Goal: Use online tool/utility: Utilize a website feature to perform a specific function

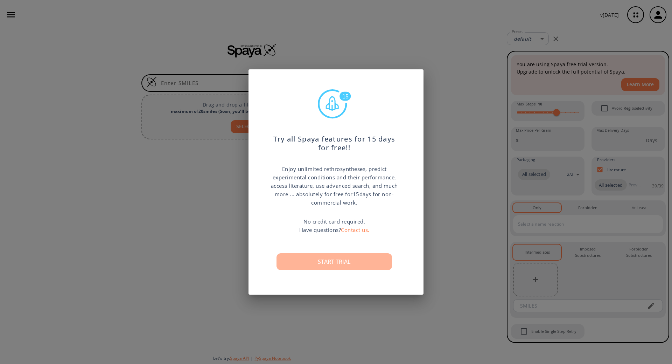
click at [364, 264] on button "Start trial" at bounding box center [335, 261] width 116 height 17
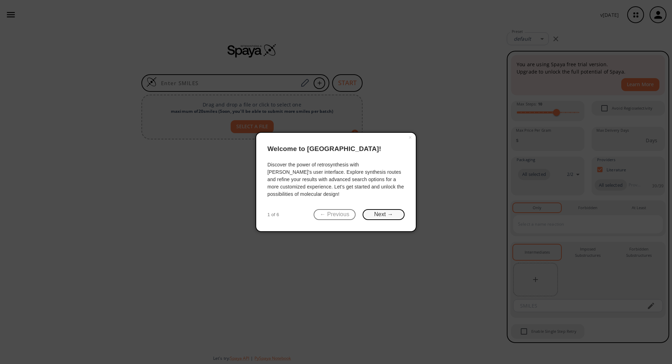
click at [390, 214] on button "Next →" at bounding box center [384, 214] width 42 height 11
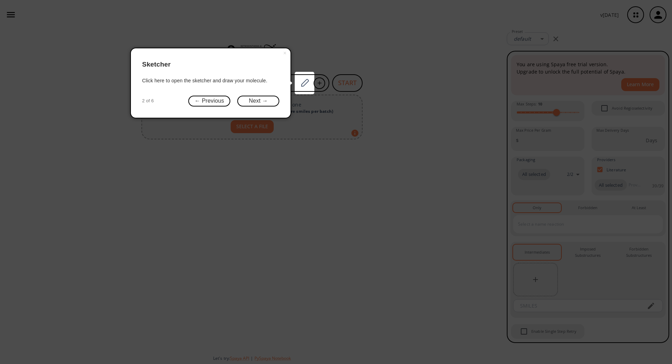
click at [260, 95] on div "× Sketcher Click here to open the sketcher and draw your molecule. 2 of 6 ← Pre…" at bounding box center [210, 83] width 161 height 70
click at [265, 101] on button "Next →" at bounding box center [258, 101] width 42 height 11
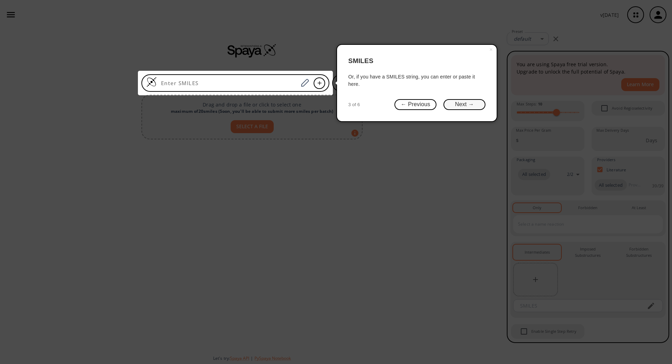
click at [467, 107] on button "Next →" at bounding box center [465, 104] width 42 height 11
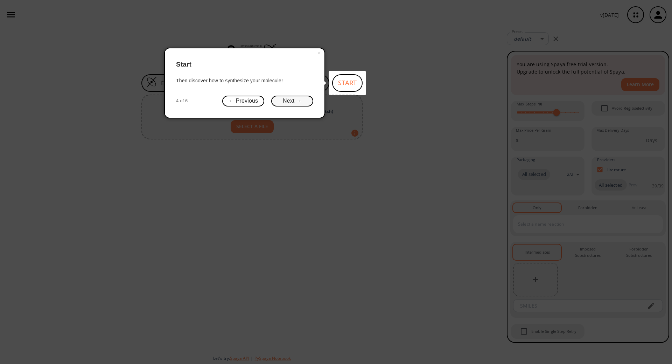
click at [299, 103] on button "Next →" at bounding box center [292, 101] width 42 height 11
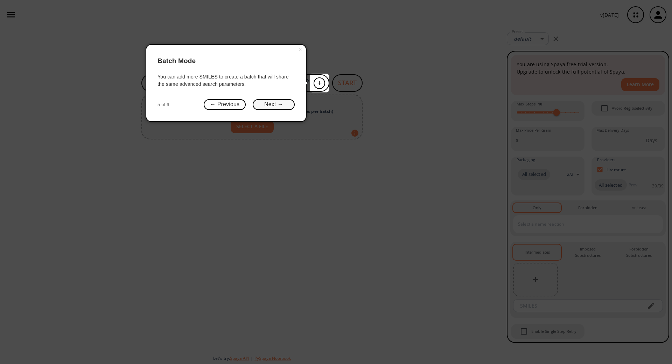
click at [286, 104] on button "Next →" at bounding box center [274, 104] width 42 height 11
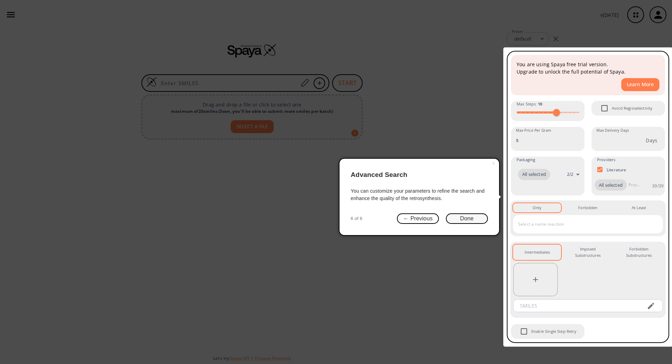
click at [472, 219] on button "Done" at bounding box center [467, 218] width 42 height 11
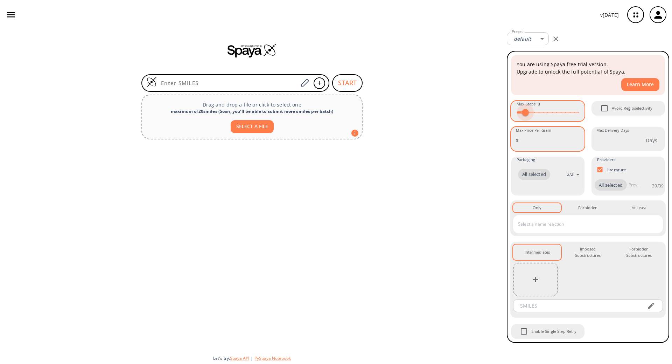
type input "2"
drag, startPoint x: 555, startPoint y: 115, endPoint x: 521, endPoint y: 128, distance: 36.6
click at [521, 128] on div "You are using Spaya free trial version. Upgrade to unlock the full potential of…" at bounding box center [587, 196] width 155 height 285
click at [446, 167] on div at bounding box center [252, 245] width 504 height 207
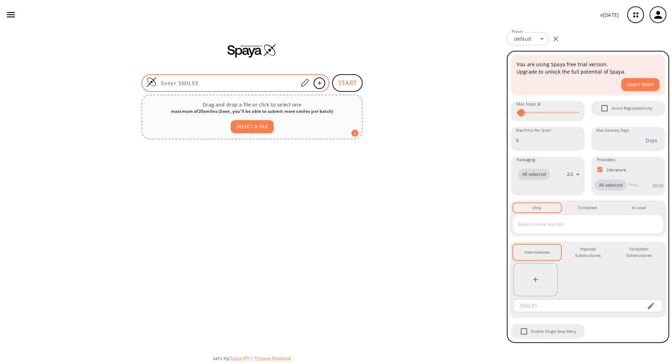
click at [205, 83] on input at bounding box center [227, 82] width 141 height 7
paste input "CO[Si](OC)(CCCNC(CCC(OCC1CO1)=O)=O)OC"
type input "CO[Si](OC)(CCCNC(CCC(OCC1CO1)=O)=O)OC"
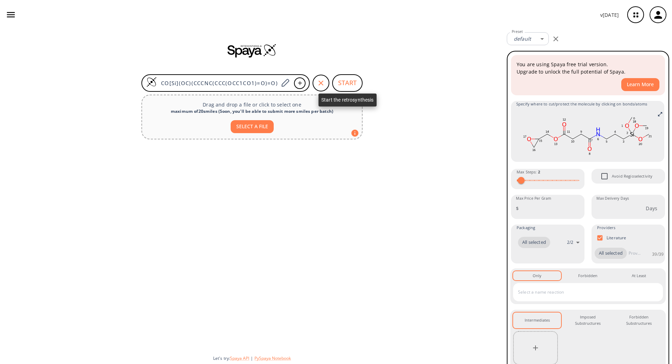
click at [343, 81] on button "START" at bounding box center [347, 83] width 30 height 18
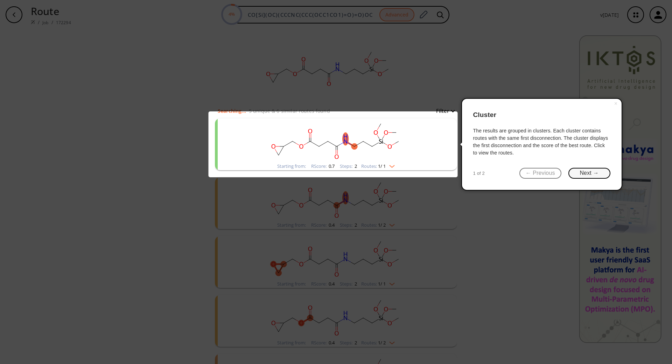
click at [577, 171] on button "Next →" at bounding box center [590, 173] width 42 height 11
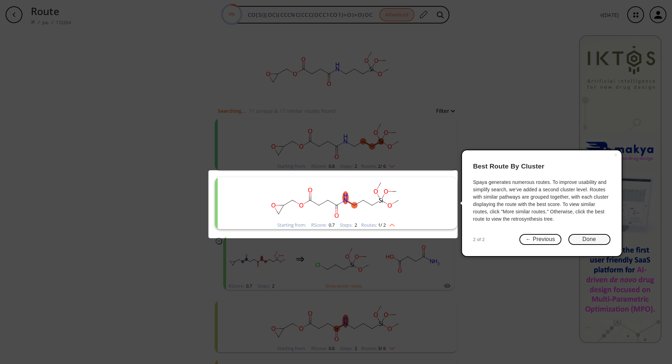
click at [576, 238] on button "Done" at bounding box center [590, 239] width 42 height 11
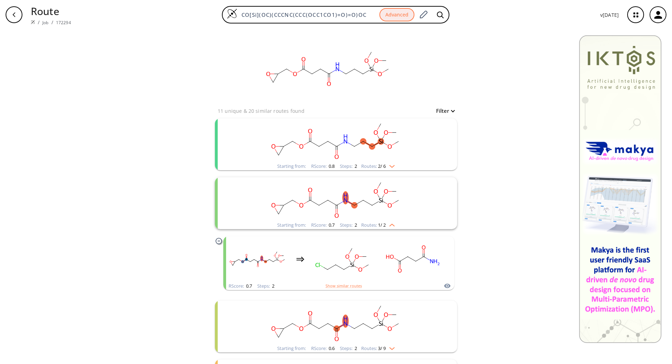
click at [424, 145] on rect "clusters" at bounding box center [336, 140] width 182 height 44
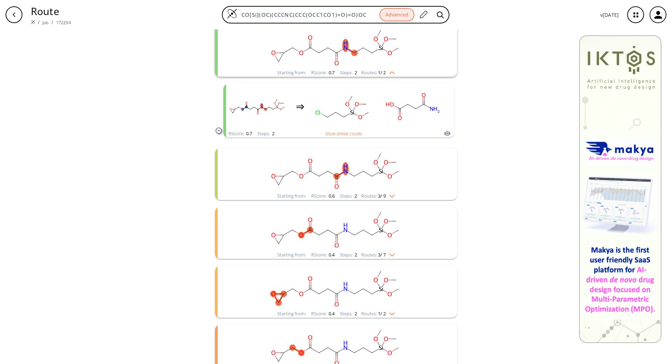
scroll to position [279, 0]
click at [404, 167] on rect "clusters" at bounding box center [336, 170] width 182 height 44
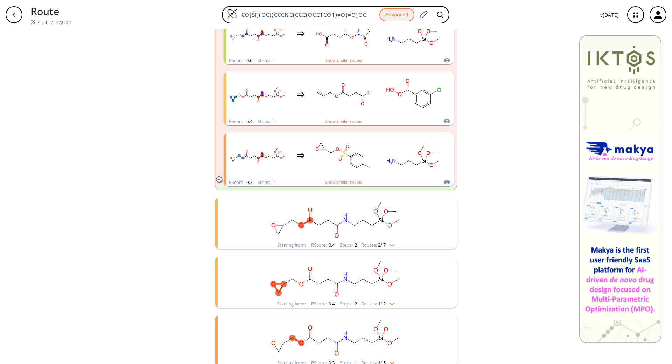
scroll to position [481, 0]
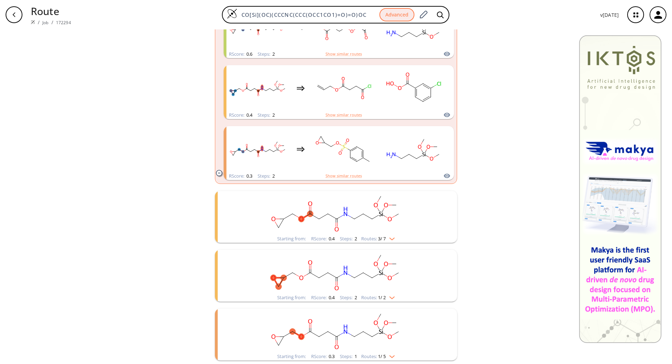
click at [410, 212] on rect "clusters" at bounding box center [336, 213] width 182 height 44
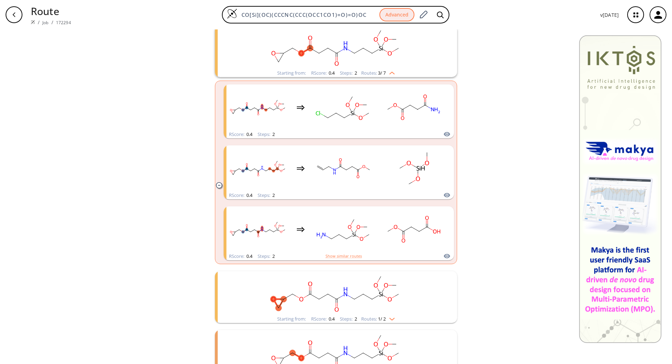
scroll to position [668, 0]
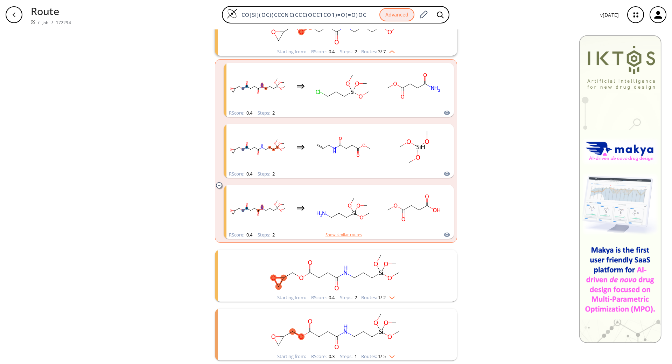
click at [416, 265] on rect "clusters" at bounding box center [336, 272] width 182 height 44
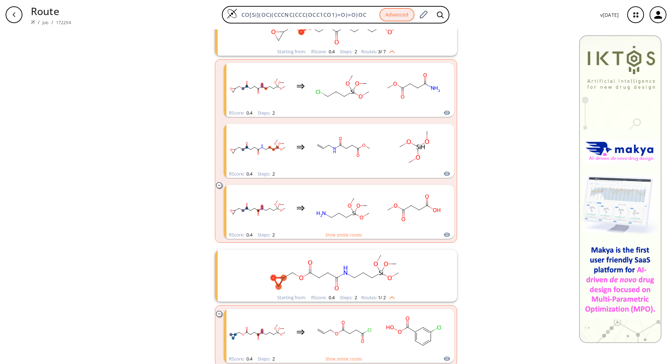
scroll to position [733, 0]
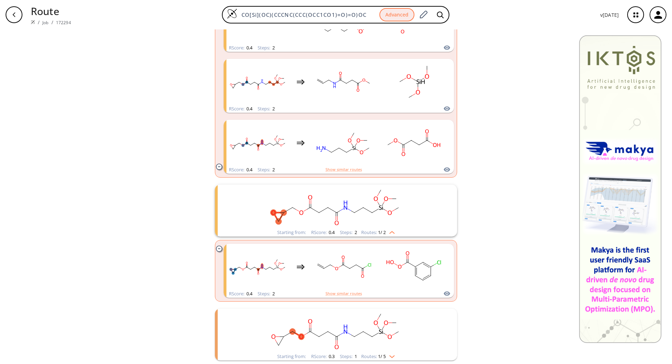
click at [420, 321] on rect "clusters" at bounding box center [336, 330] width 182 height 44
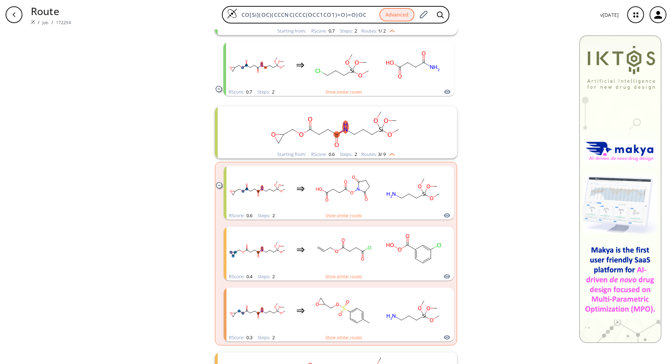
scroll to position [0, 0]
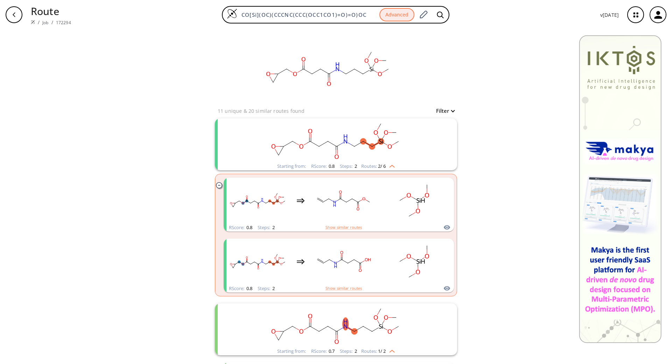
click at [410, 143] on rect "clusters" at bounding box center [336, 140] width 182 height 44
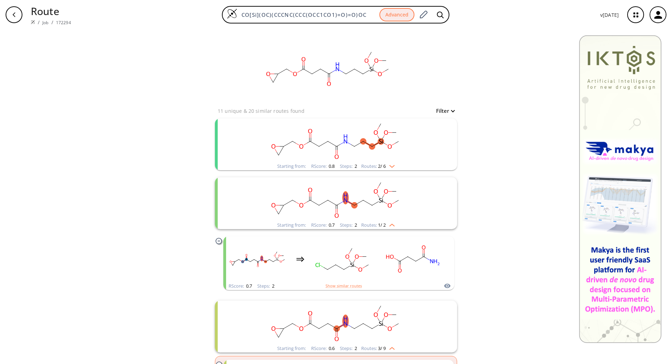
click at [410, 142] on rect "clusters" at bounding box center [336, 140] width 182 height 44
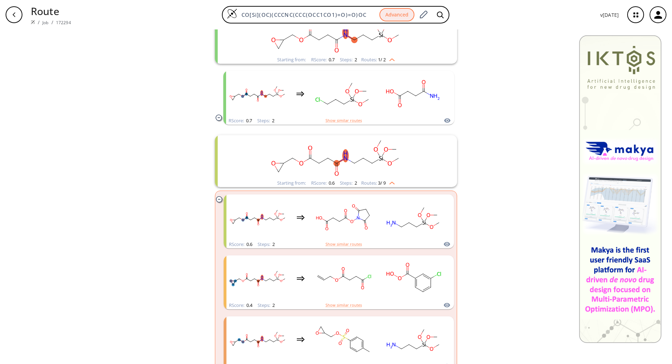
scroll to position [292, 0]
click at [499, 151] on div "clear 11 unique & 20 similar routes found Filter Starting from: [GEOGRAPHIC_DAT…" at bounding box center [336, 304] width 672 height 1133
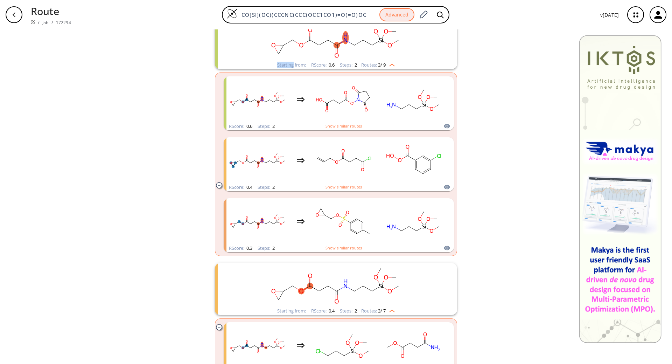
scroll to position [409, 0]
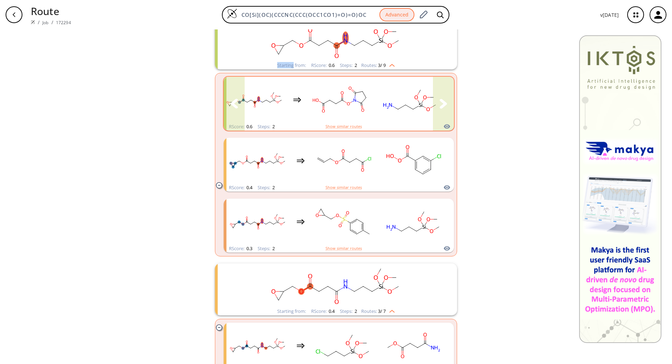
click at [437, 114] on button "clusters" at bounding box center [443, 104] width 21 height 54
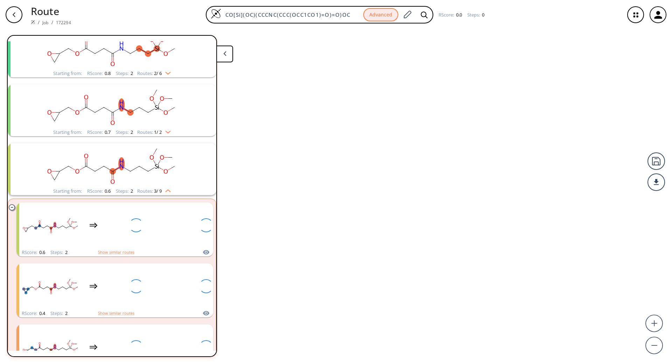
scroll to position [133, 0]
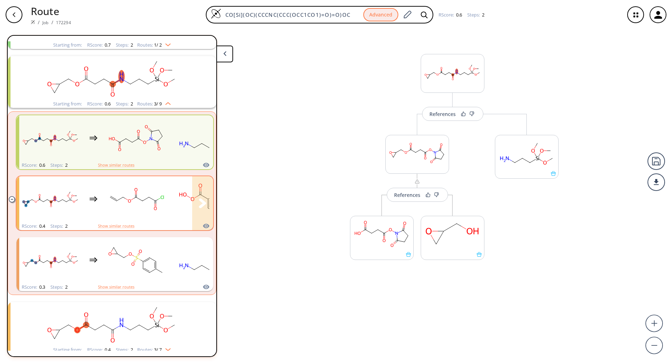
click at [172, 208] on div "clusters" at bounding box center [163, 199] width 288 height 46
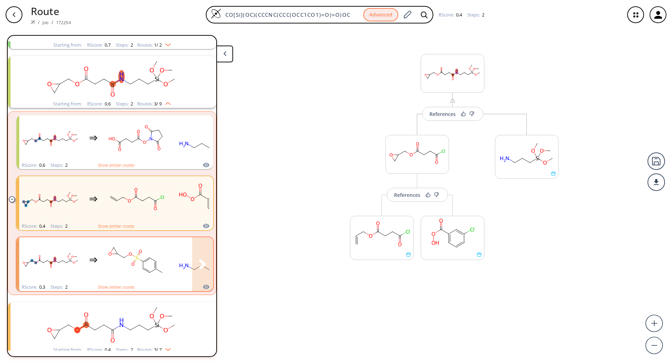
click at [160, 242] on rect "clusters" at bounding box center [136, 260] width 63 height 44
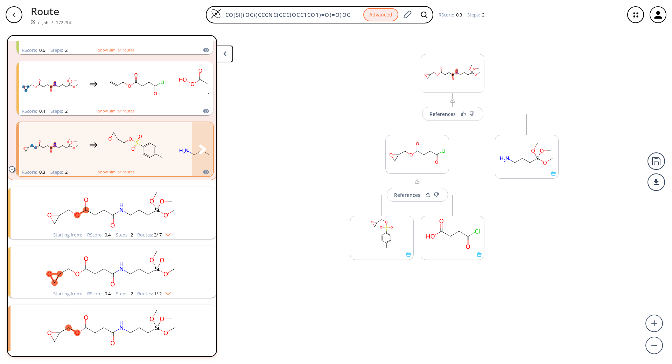
scroll to position [251, 0]
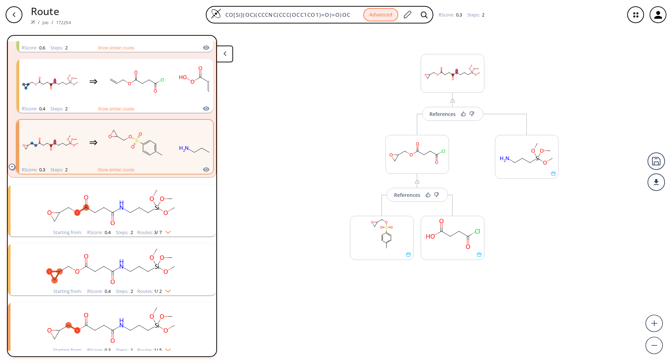
click at [122, 197] on rect "clusters" at bounding box center [112, 206] width 182 height 44
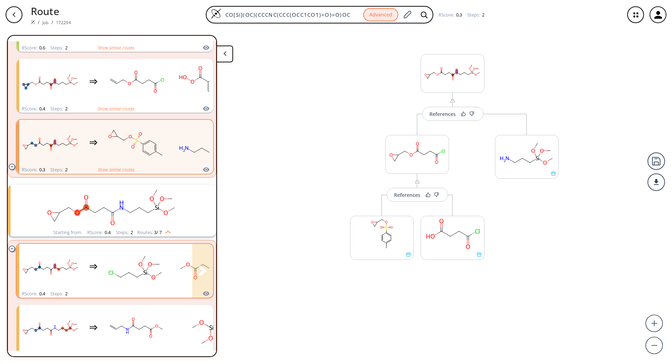
click at [112, 264] on rect "clusters" at bounding box center [136, 267] width 63 height 44
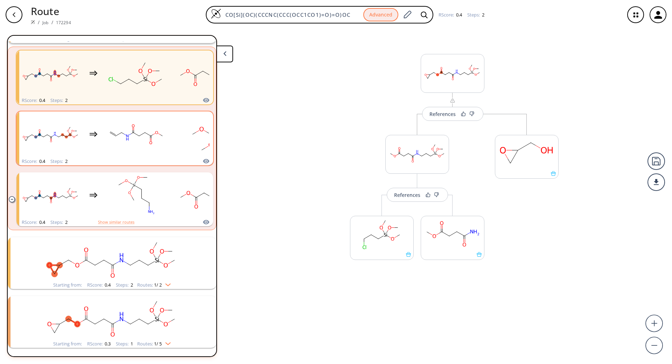
scroll to position [445, 0]
click at [135, 244] on rect "clusters" at bounding box center [112, 258] width 182 height 44
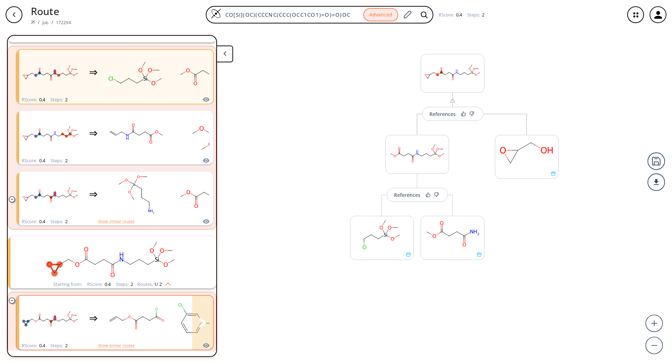
scroll to position [510, 0]
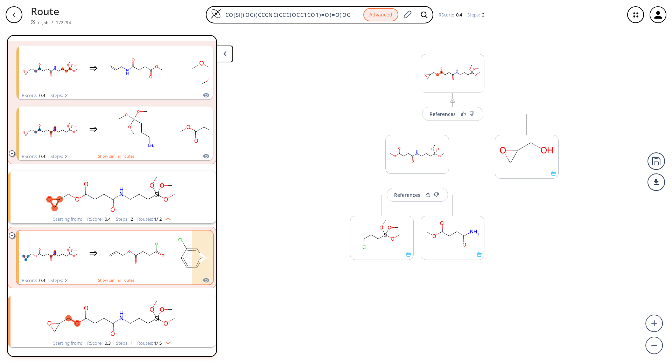
click at [145, 257] on rect "clusters" at bounding box center [136, 253] width 63 height 44
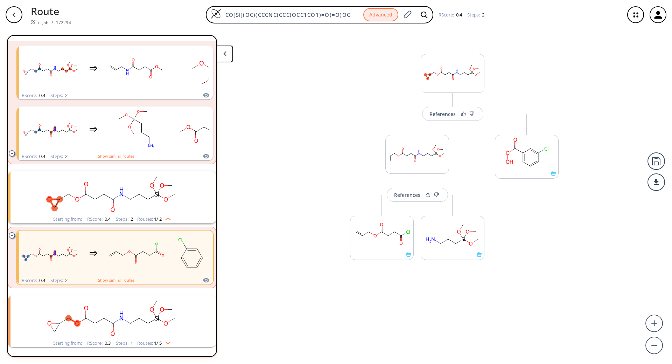
click at [178, 310] on rect "clusters" at bounding box center [112, 317] width 182 height 44
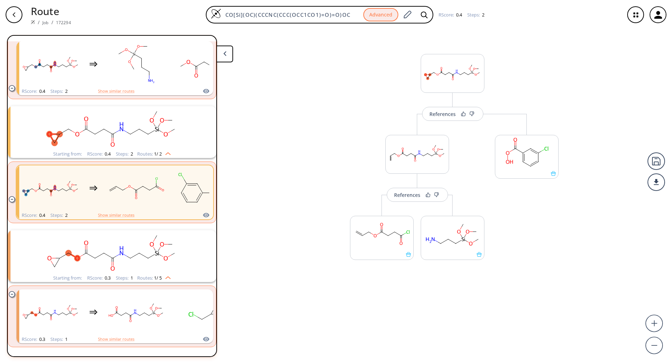
click at [133, 248] on rect "clusters" at bounding box center [112, 252] width 182 height 44
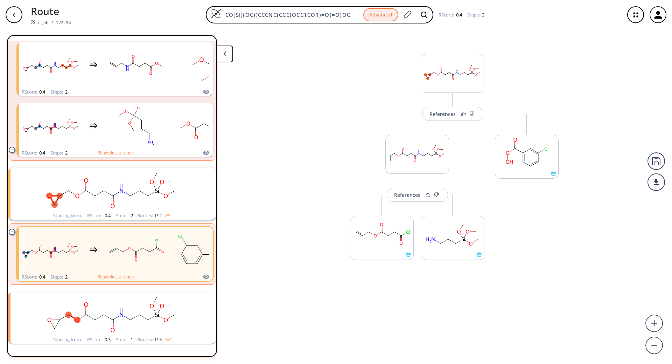
scroll to position [510, 0]
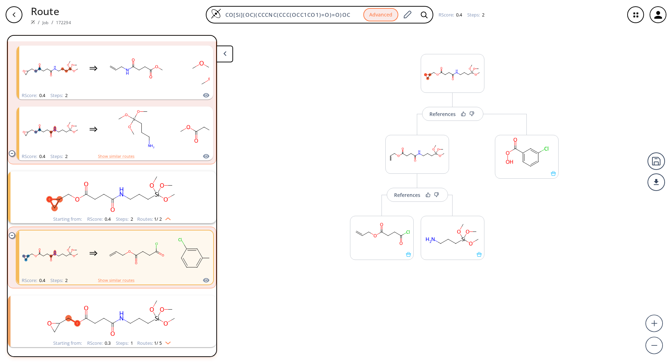
click at [157, 301] on ellipse "clusters" at bounding box center [157, 300] width 6 height 6
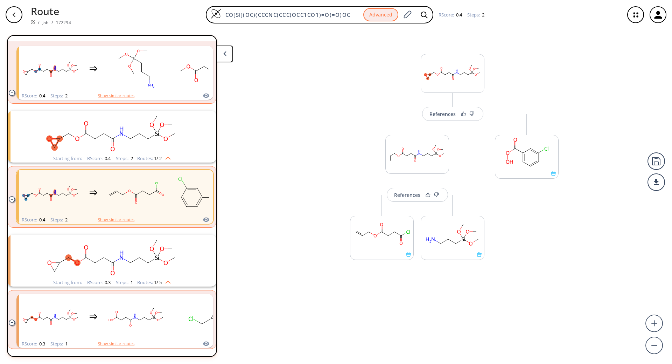
scroll to position [575, 0]
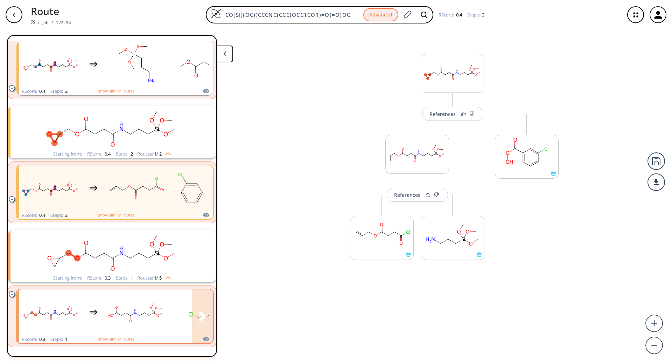
click at [168, 316] on div "clusters" at bounding box center [128, 312] width 218 height 46
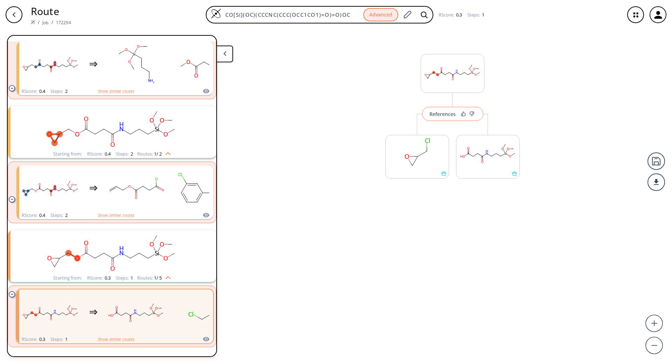
click at [447, 114] on div "References" at bounding box center [443, 114] width 26 height 5
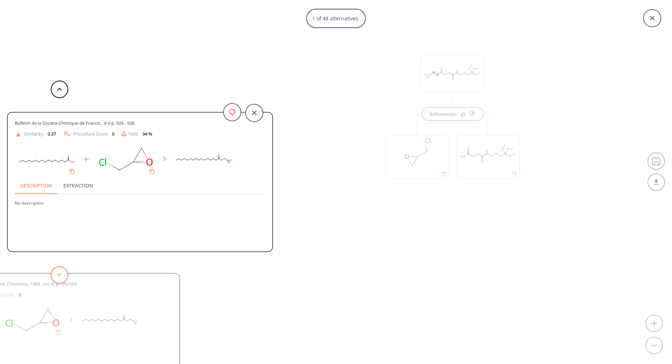
click at [65, 277] on button at bounding box center [60, 275] width 18 height 18
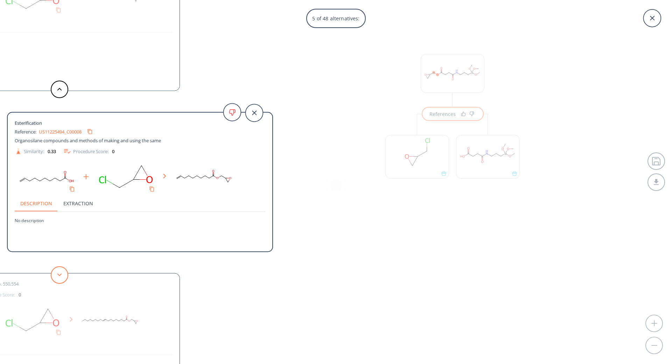
click at [65, 277] on button at bounding box center [60, 275] width 18 height 18
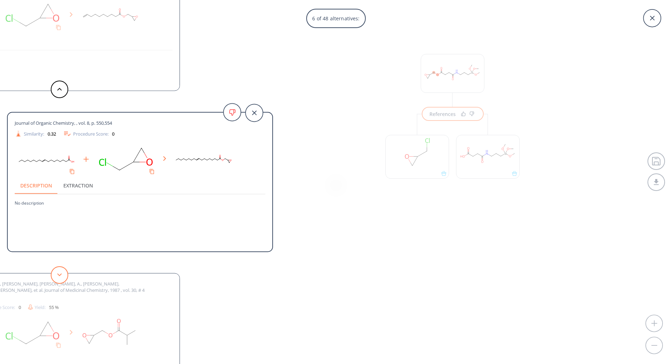
click at [65, 277] on button at bounding box center [60, 275] width 18 height 18
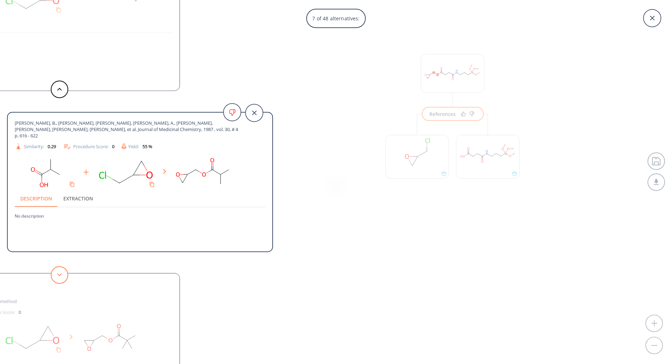
click at [65, 277] on button at bounding box center [60, 275] width 18 height 18
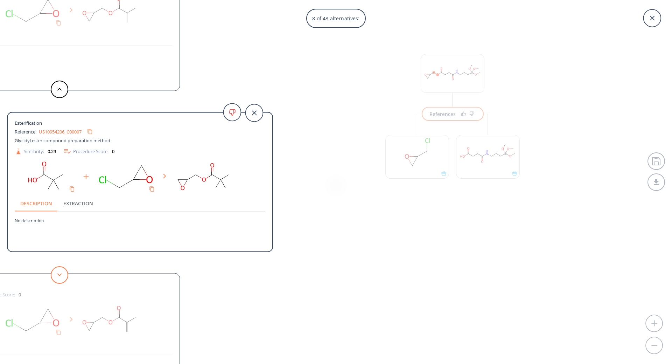
click at [65, 277] on button at bounding box center [60, 275] width 18 height 18
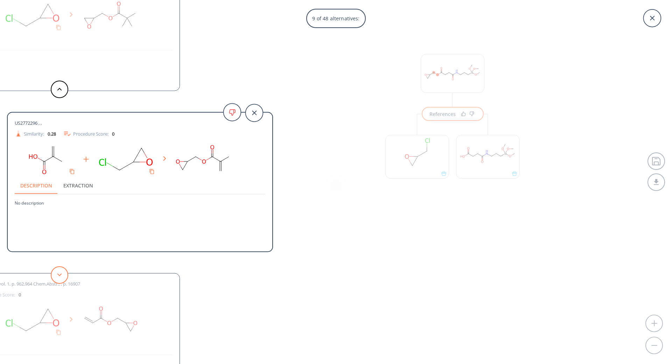
click at [65, 277] on button at bounding box center [60, 275] width 18 height 18
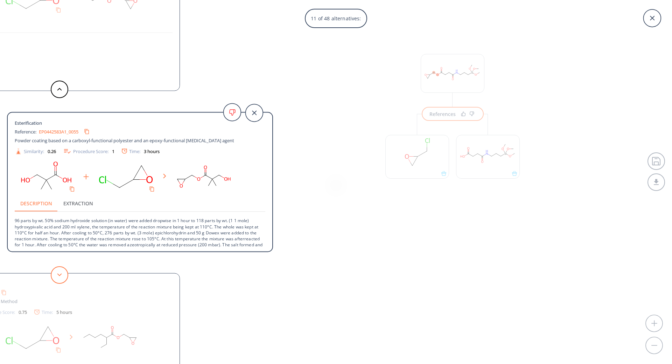
click at [64, 276] on button at bounding box center [60, 275] width 18 height 18
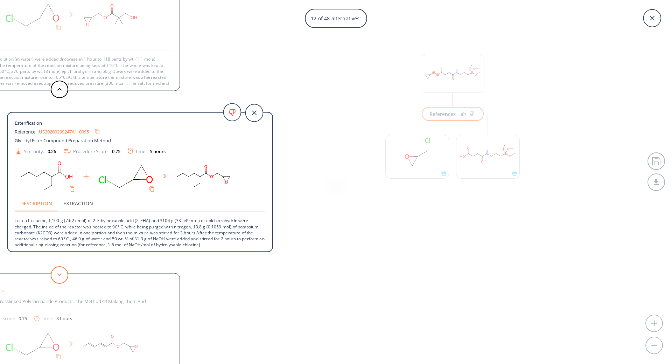
click at [64, 276] on button at bounding box center [60, 275] width 18 height 18
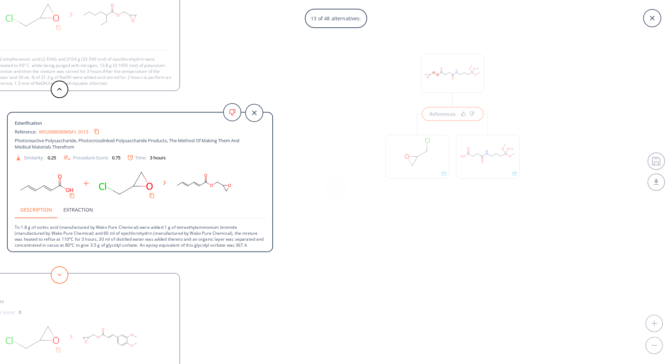
click at [64, 276] on button at bounding box center [60, 275] width 18 height 18
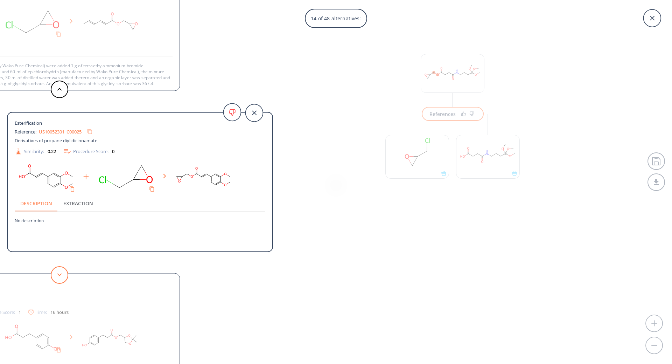
click at [64, 276] on button at bounding box center [60, 275] width 18 height 18
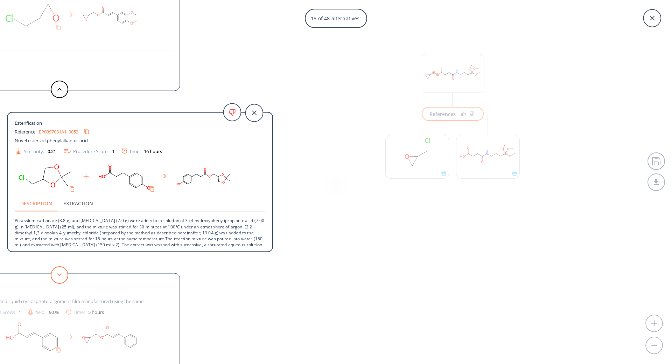
click at [59, 274] on polygon at bounding box center [59, 274] width 5 height 3
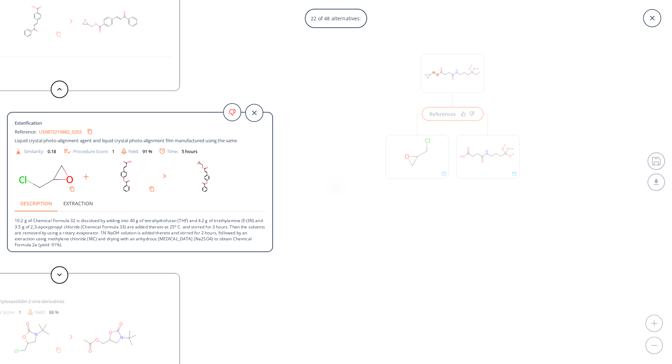
scroll to position [7, 0]
click at [60, 270] on button at bounding box center [60, 275] width 18 height 18
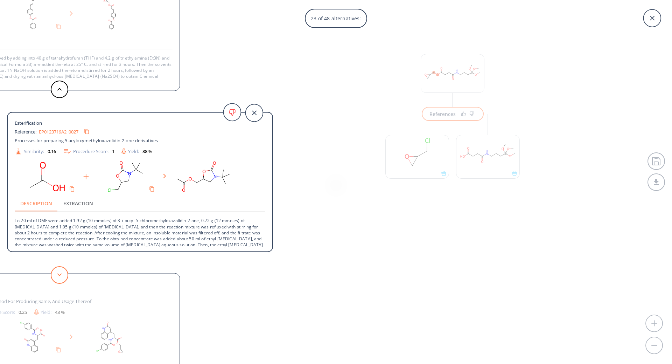
click at [60, 270] on button at bounding box center [60, 275] width 18 height 18
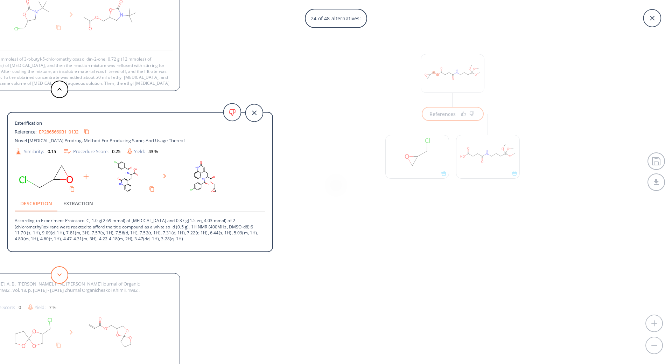
click at [60, 270] on button at bounding box center [60, 275] width 18 height 18
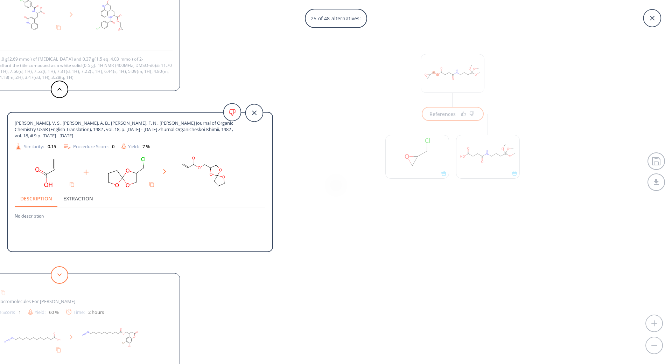
click at [60, 270] on button at bounding box center [60, 275] width 18 height 18
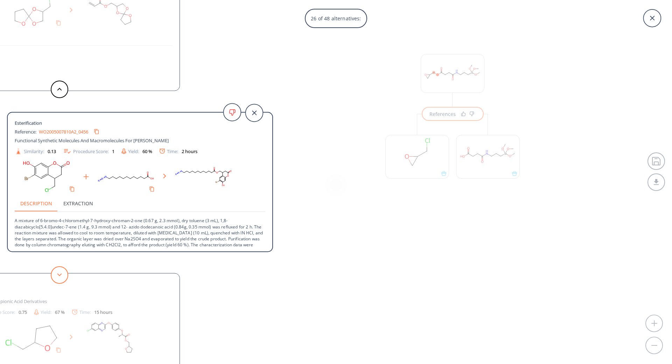
click at [60, 270] on button at bounding box center [60, 275] width 18 height 18
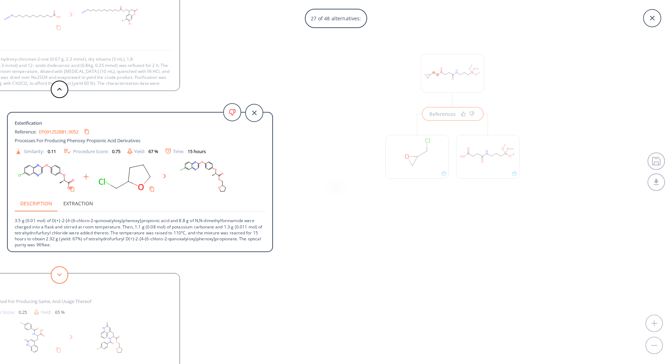
click at [60, 270] on button at bounding box center [60, 275] width 18 height 18
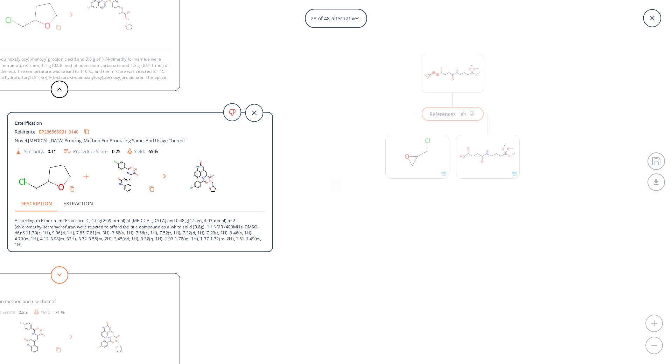
click at [60, 270] on button at bounding box center [60, 275] width 18 height 18
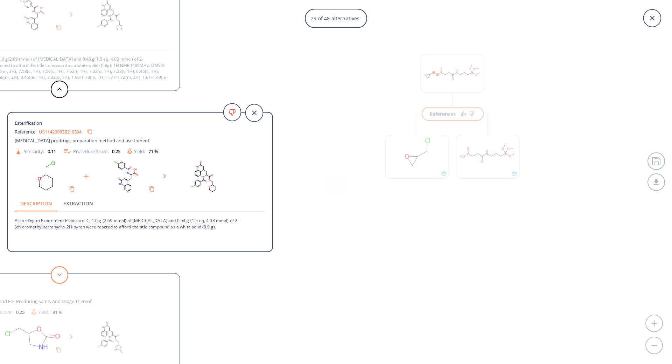
click at [60, 270] on button at bounding box center [60, 275] width 18 height 18
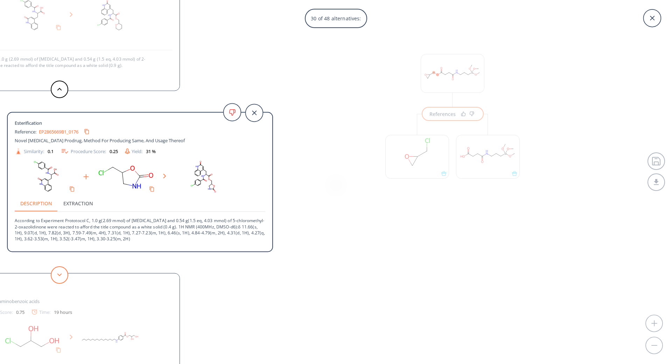
click at [60, 270] on button at bounding box center [60, 275] width 18 height 18
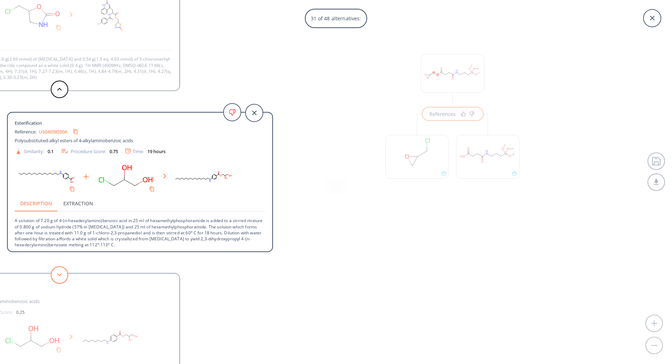
click at [60, 270] on button at bounding box center [60, 275] width 18 height 18
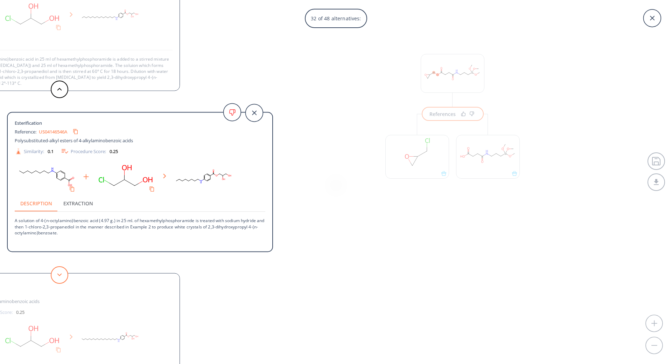
click at [60, 270] on button at bounding box center [60, 275] width 18 height 18
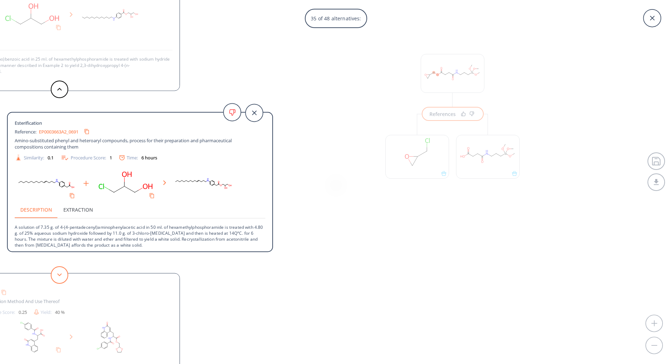
click at [60, 270] on button at bounding box center [60, 275] width 18 height 18
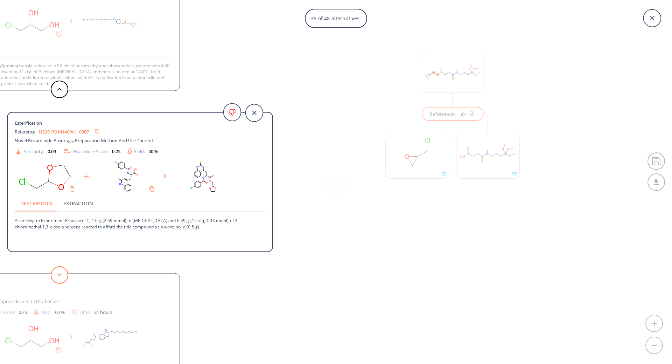
click at [60, 270] on button at bounding box center [60, 275] width 18 height 18
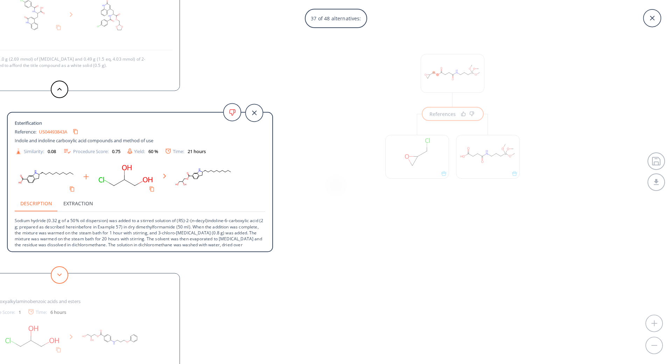
click at [60, 270] on button at bounding box center [60, 275] width 18 height 18
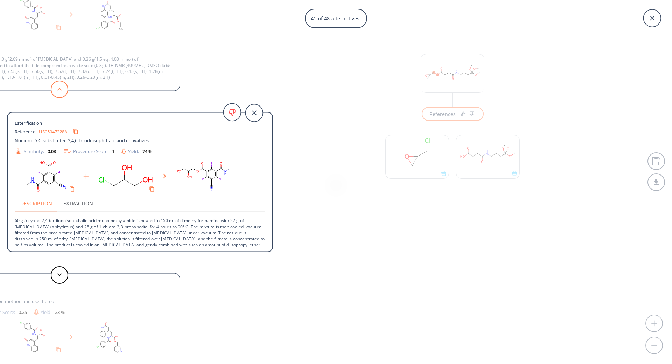
click at [58, 83] on button at bounding box center [60, 90] width 18 height 18
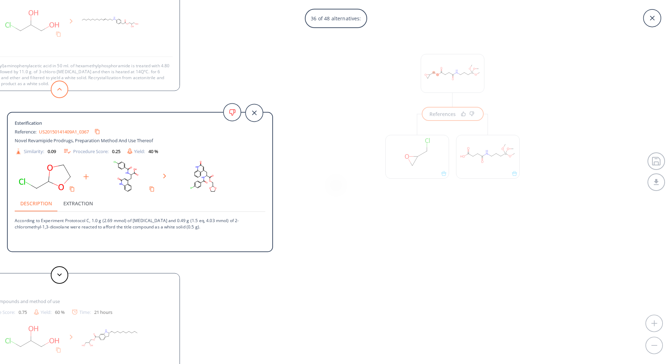
click at [58, 83] on button at bounding box center [60, 90] width 18 height 18
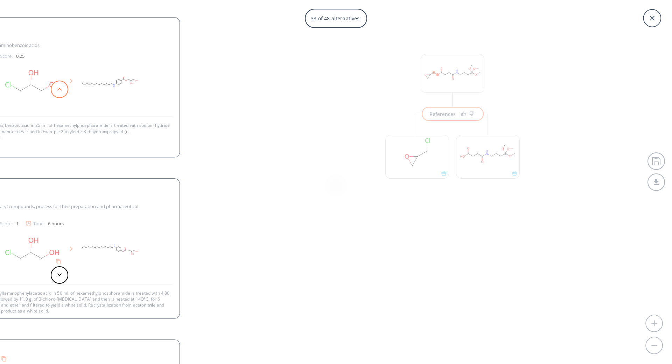
click at [58, 83] on button at bounding box center [60, 90] width 18 height 18
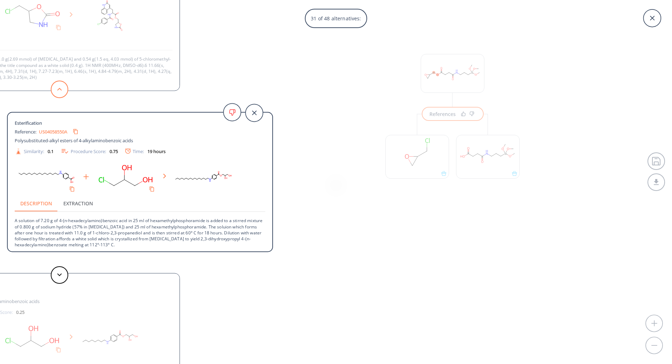
click at [58, 83] on button at bounding box center [60, 90] width 18 height 18
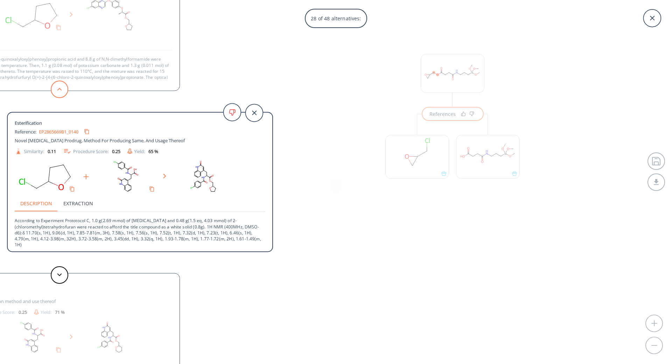
click at [58, 83] on button at bounding box center [60, 90] width 18 height 18
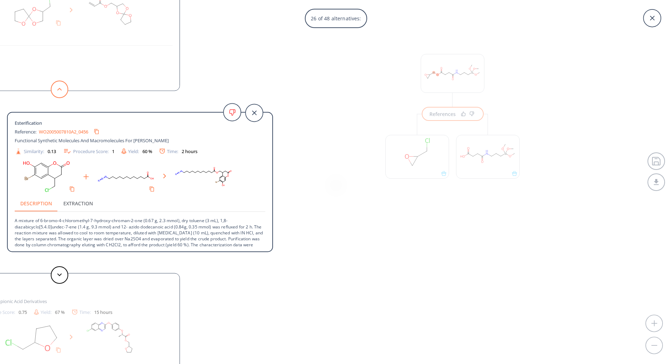
click at [58, 83] on button at bounding box center [60, 90] width 18 height 18
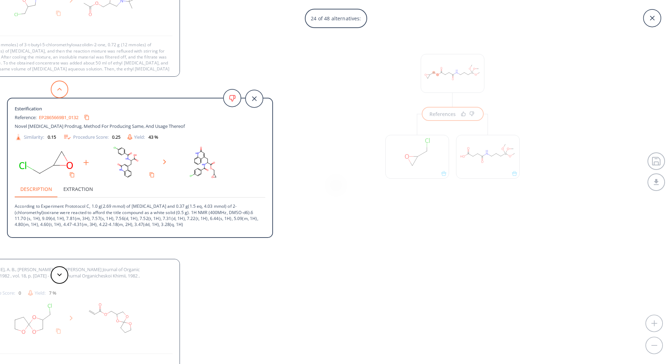
click at [58, 83] on button at bounding box center [60, 90] width 18 height 18
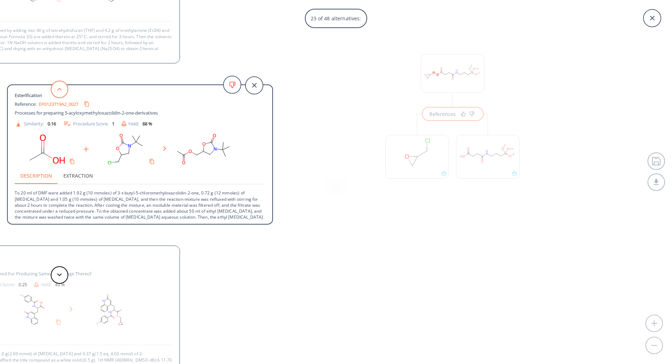
click at [58, 83] on button at bounding box center [60, 90] width 18 height 18
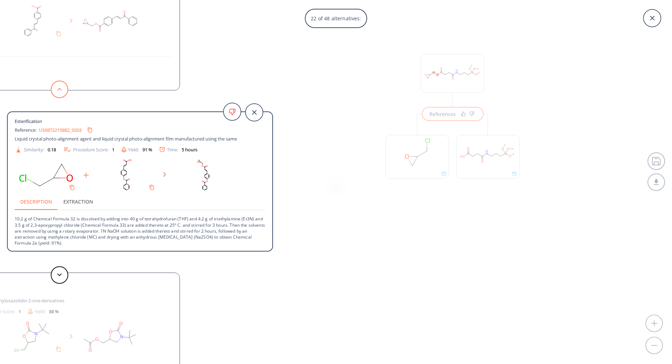
click at [58, 83] on button at bounding box center [60, 90] width 18 height 18
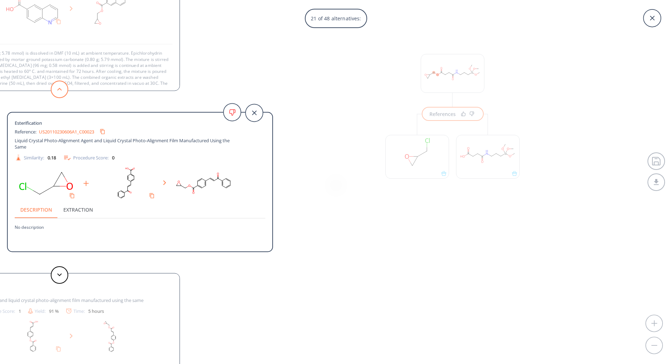
click at [58, 83] on button at bounding box center [60, 90] width 18 height 18
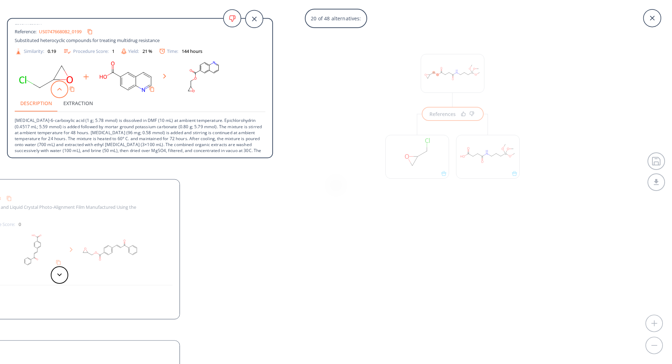
click at [58, 83] on button at bounding box center [60, 90] width 18 height 18
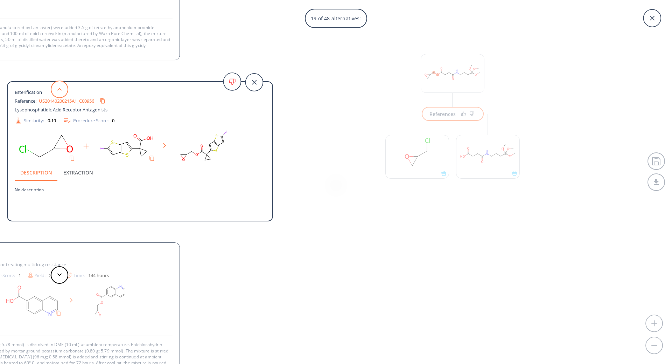
click at [58, 83] on button at bounding box center [60, 90] width 18 height 18
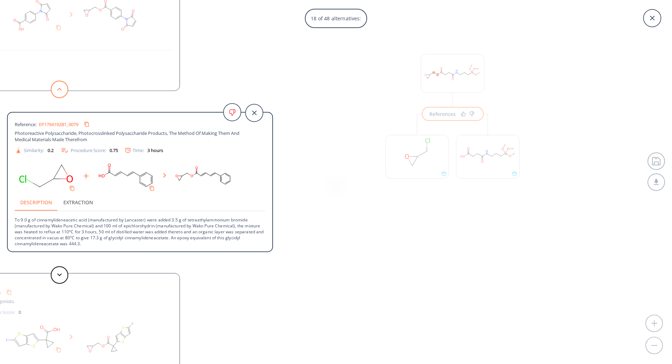
click at [58, 83] on button at bounding box center [60, 90] width 18 height 18
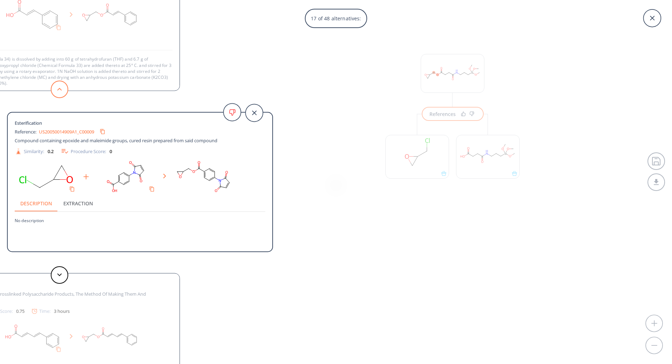
click at [58, 83] on button at bounding box center [60, 90] width 18 height 18
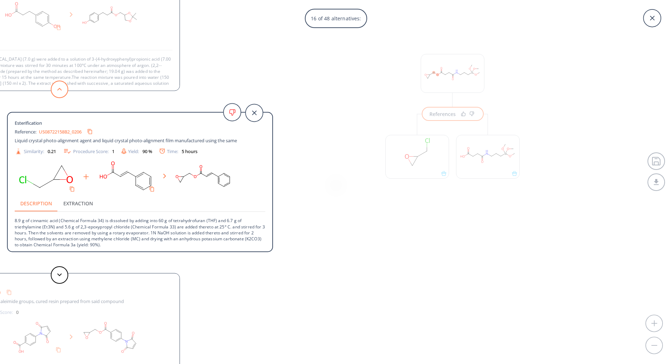
click at [58, 83] on button at bounding box center [60, 90] width 18 height 18
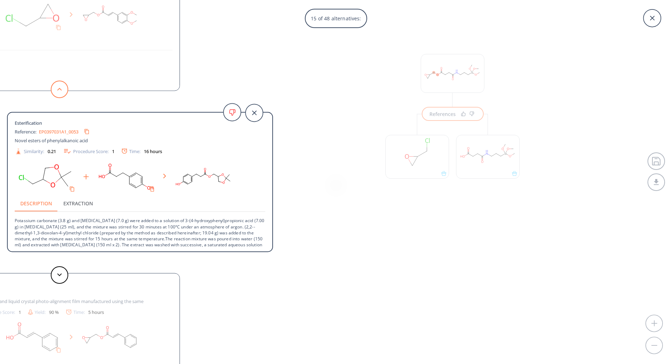
click at [58, 83] on button at bounding box center [60, 90] width 18 height 18
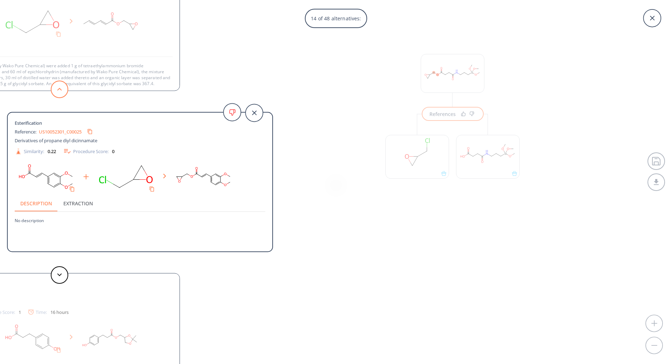
click at [58, 83] on button at bounding box center [60, 90] width 18 height 18
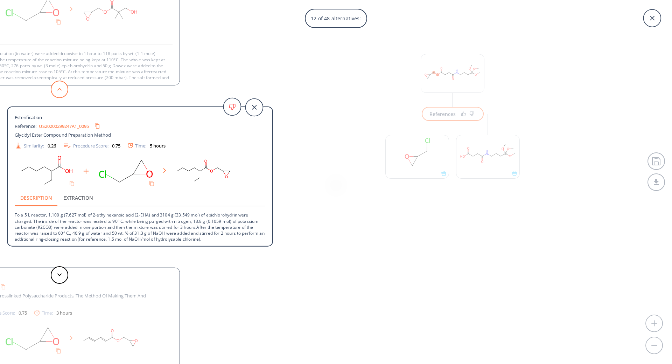
click at [58, 83] on button at bounding box center [60, 90] width 18 height 18
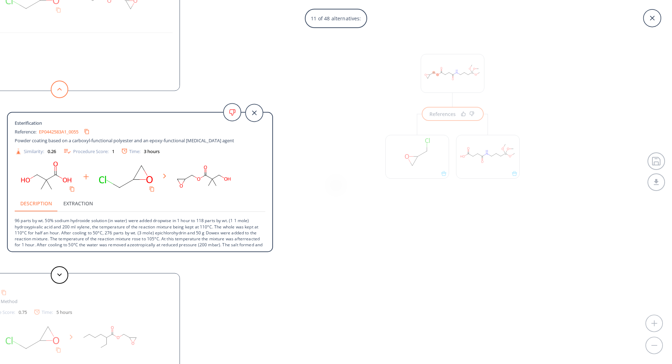
click at [58, 83] on button at bounding box center [60, 90] width 18 height 18
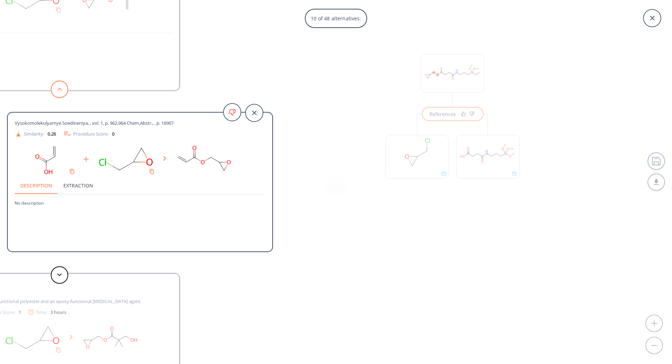
click at [58, 83] on button at bounding box center [60, 90] width 18 height 18
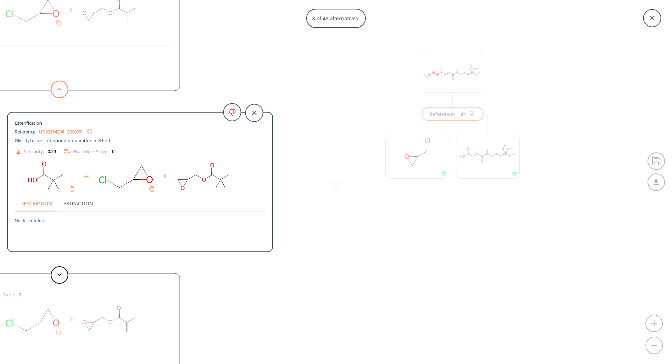
click at [58, 83] on button at bounding box center [60, 90] width 18 height 18
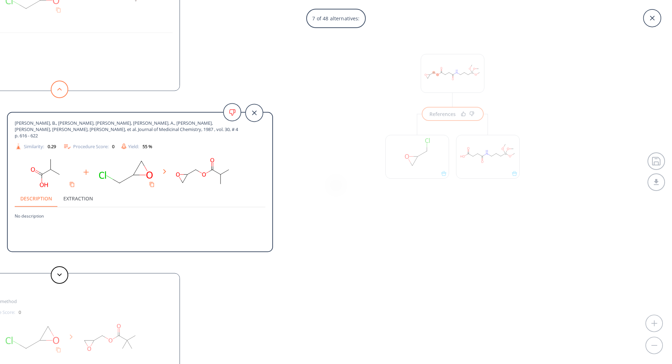
click at [58, 83] on button at bounding box center [60, 90] width 18 height 18
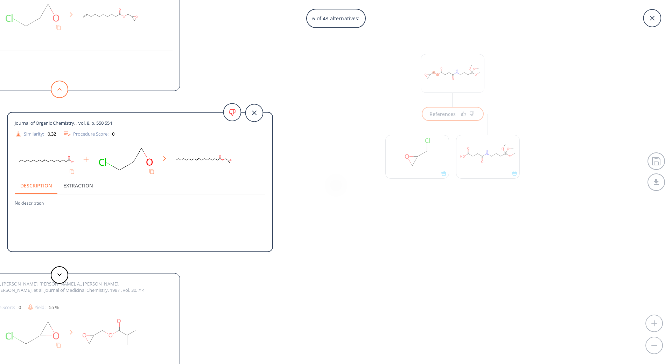
click at [58, 83] on button at bounding box center [60, 90] width 18 height 18
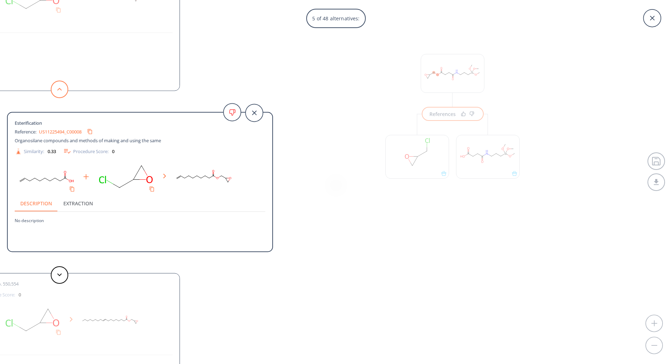
click at [58, 83] on button at bounding box center [60, 90] width 18 height 18
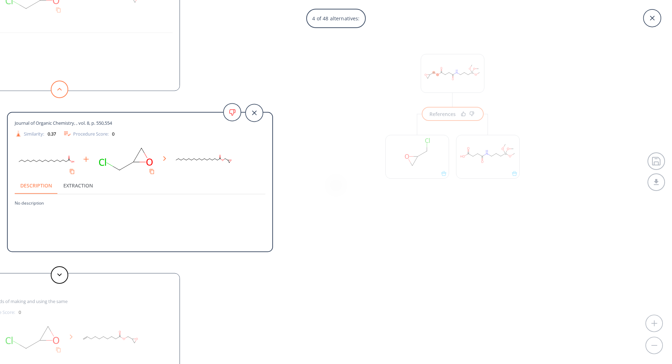
click at [58, 83] on button at bounding box center [60, 90] width 18 height 18
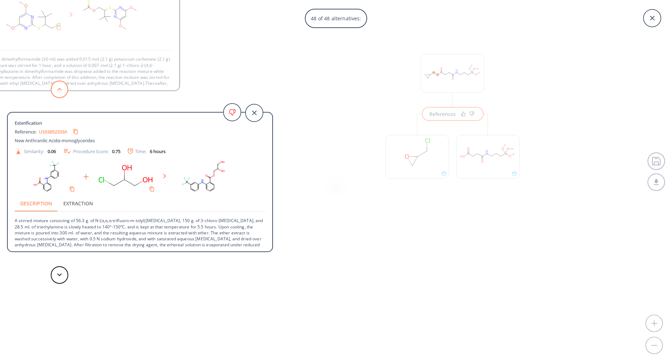
click at [58, 83] on button at bounding box center [60, 90] width 18 height 18
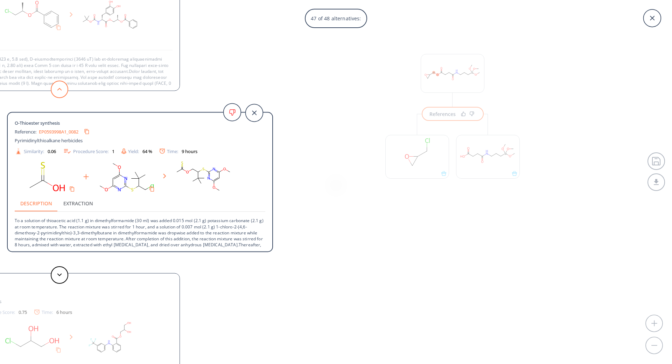
click at [58, 83] on button at bounding box center [60, 90] width 18 height 18
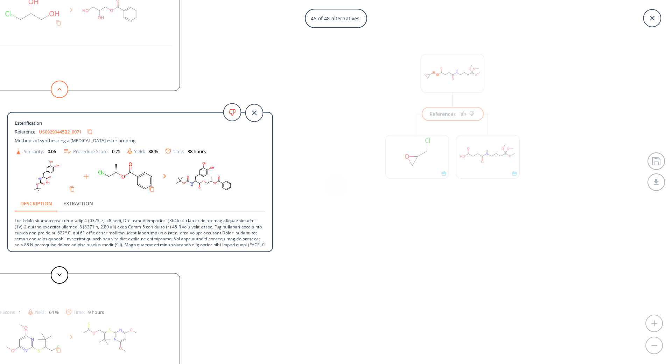
click at [58, 83] on button at bounding box center [60, 90] width 18 height 18
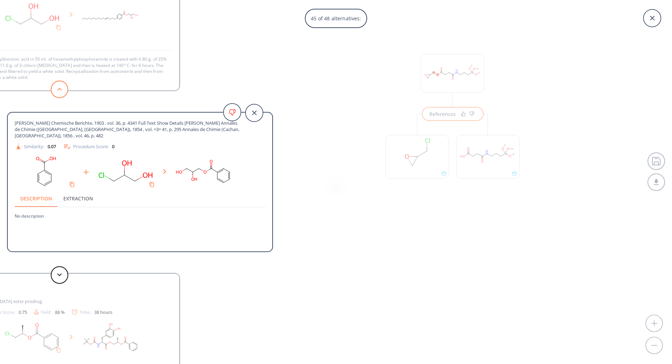
click at [58, 83] on button at bounding box center [60, 90] width 18 height 18
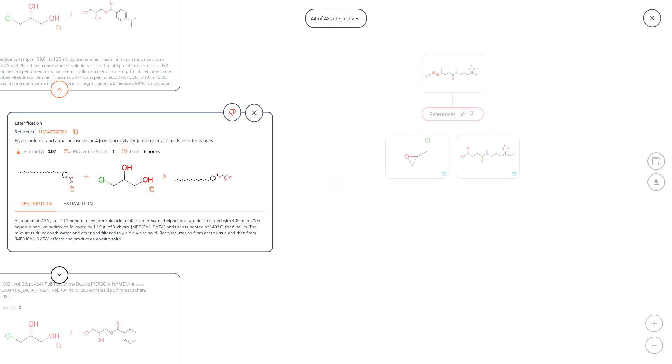
click at [58, 83] on button at bounding box center [60, 90] width 18 height 18
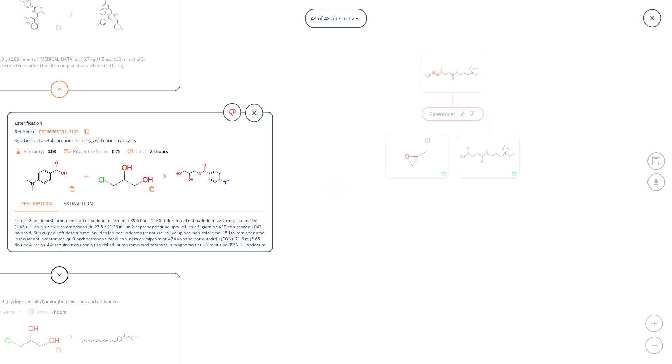
click at [58, 83] on button at bounding box center [60, 90] width 18 height 18
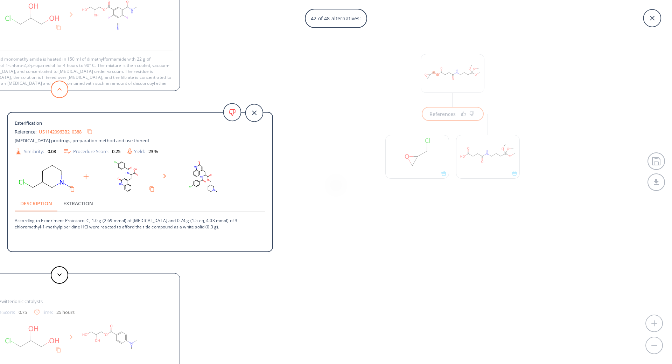
click at [58, 83] on button at bounding box center [60, 90] width 18 height 18
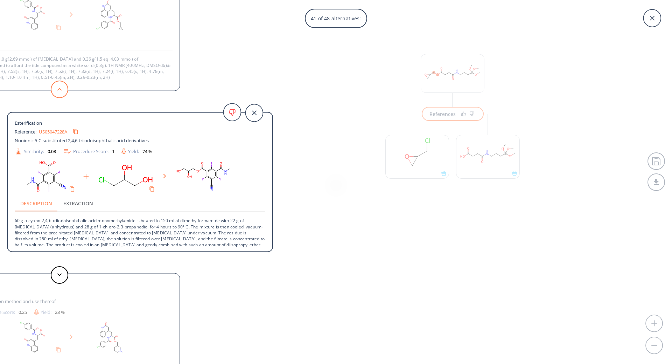
click at [58, 83] on button at bounding box center [60, 90] width 18 height 18
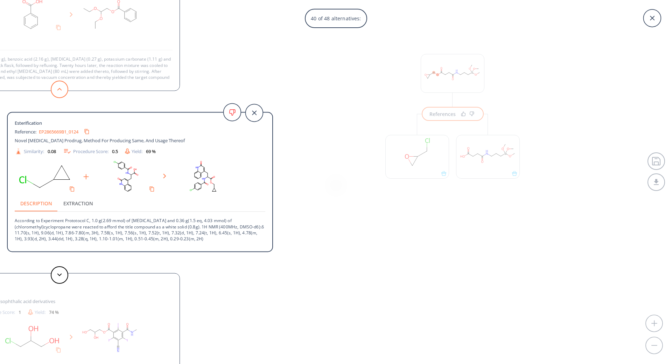
click at [58, 83] on button at bounding box center [60, 90] width 18 height 18
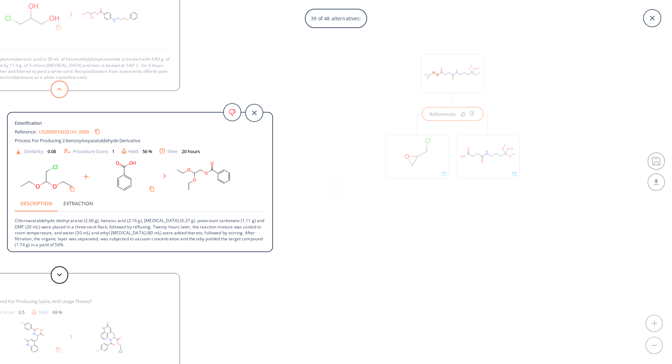
click at [58, 83] on button at bounding box center [60, 90] width 18 height 18
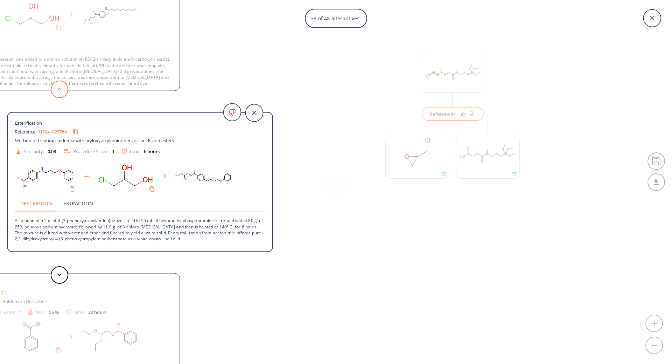
click at [58, 83] on button at bounding box center [60, 90] width 18 height 18
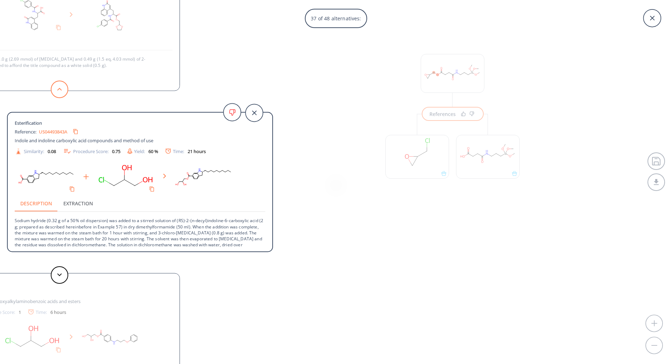
click at [58, 83] on button at bounding box center [60, 90] width 18 height 18
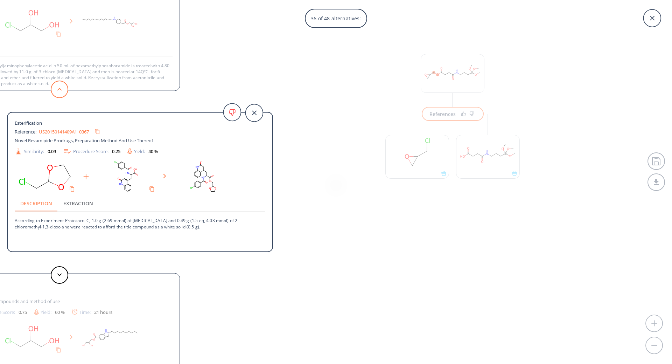
click at [58, 83] on button at bounding box center [60, 90] width 18 height 18
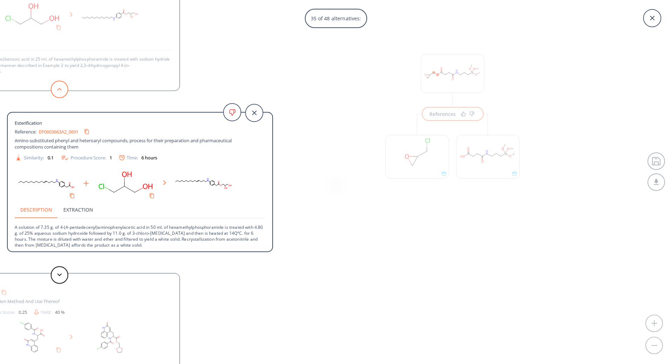
click at [58, 83] on button at bounding box center [60, 90] width 18 height 18
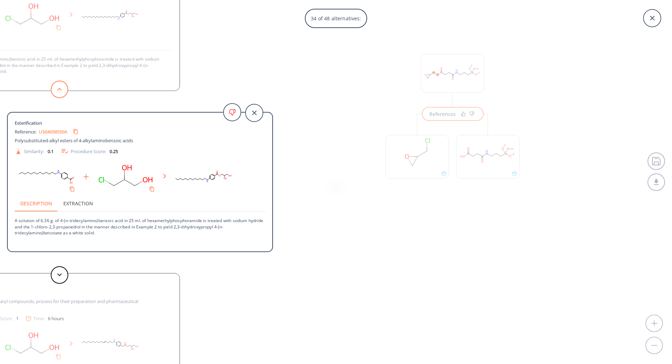
click at [58, 83] on button at bounding box center [60, 90] width 18 height 18
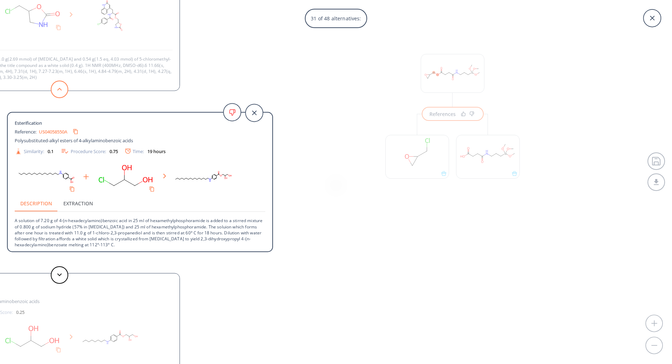
click at [58, 83] on button at bounding box center [60, 90] width 18 height 18
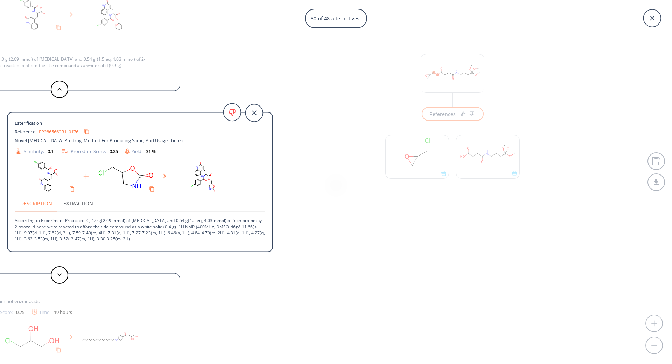
click at [294, 119] on div "30 of 48 alternatives: Bulletin de la Societe Chimique de France, , # 6 p. 926 …" at bounding box center [336, 182] width 672 height 364
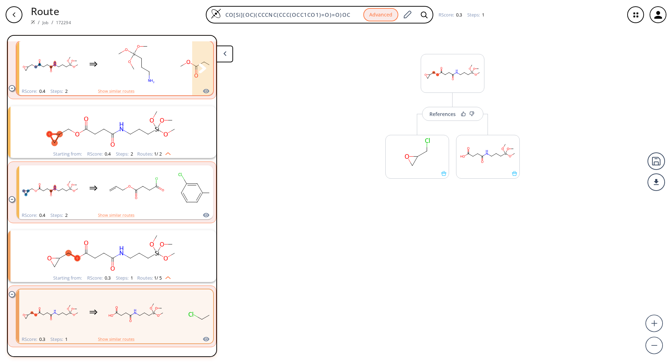
click at [93, 74] on div "clusters" at bounding box center [163, 64] width 288 height 46
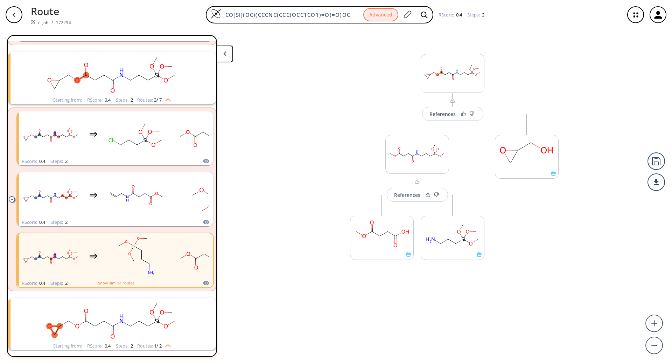
scroll to position [379, 0]
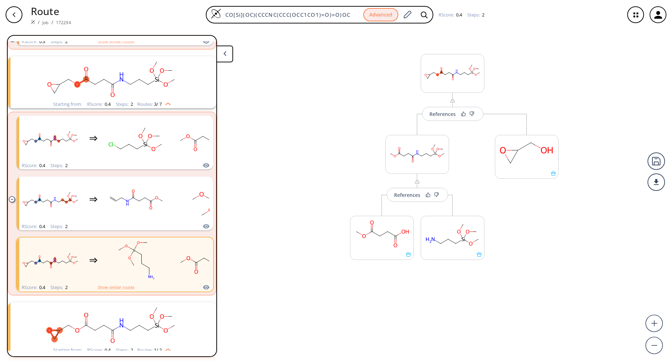
click at [93, 74] on rect "clusters" at bounding box center [112, 78] width 182 height 44
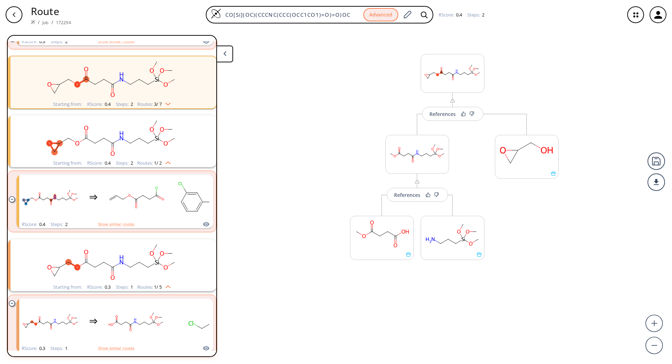
click at [93, 74] on rect "clusters" at bounding box center [112, 78] width 182 height 44
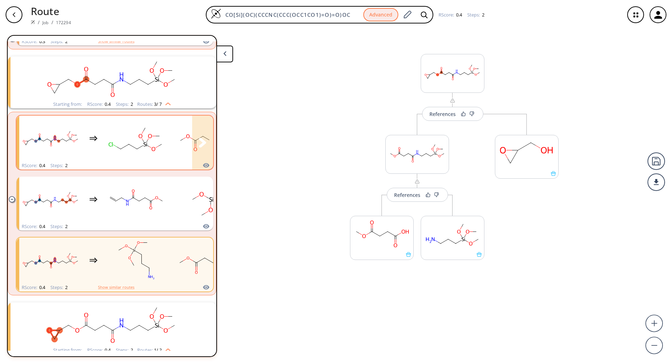
click at [104, 147] on div "clusters" at bounding box center [163, 139] width 288 height 46
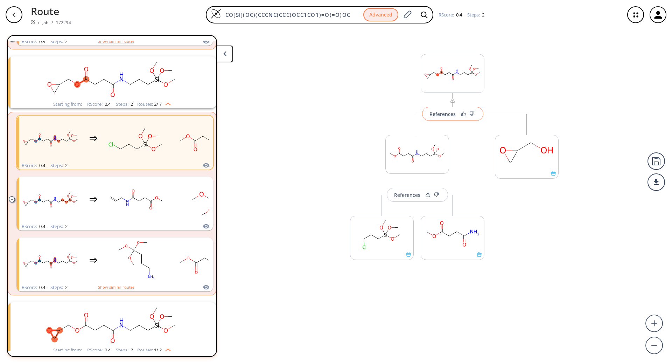
click at [444, 119] on button "References" at bounding box center [452, 114] width 61 height 14
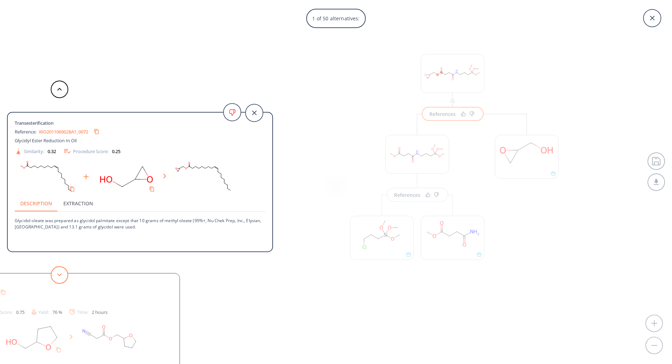
click at [59, 277] on button at bounding box center [60, 275] width 18 height 18
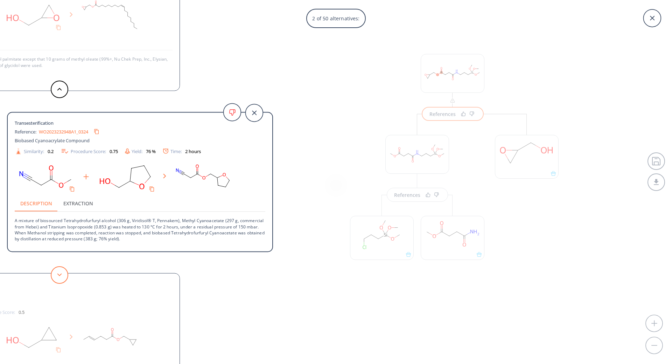
click at [59, 277] on button at bounding box center [60, 275] width 18 height 18
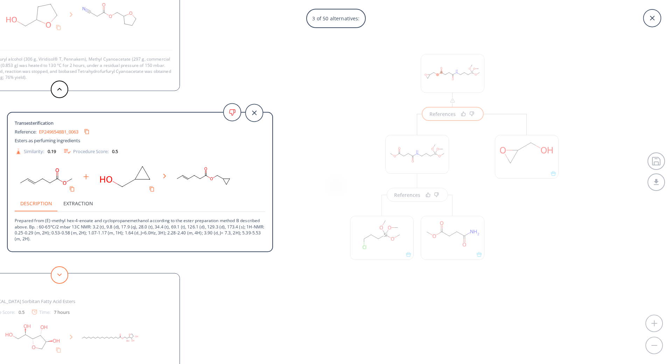
click at [59, 277] on button at bounding box center [60, 275] width 18 height 18
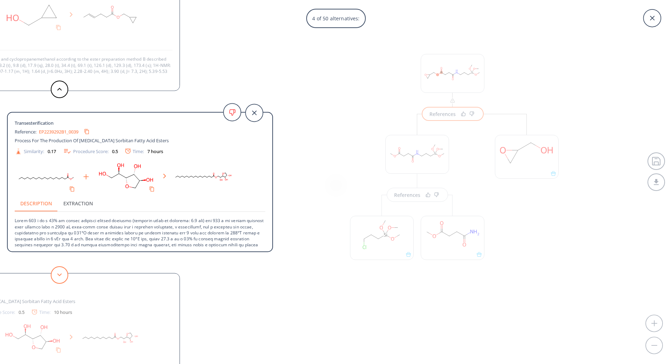
click at [59, 277] on button at bounding box center [60, 275] width 18 height 18
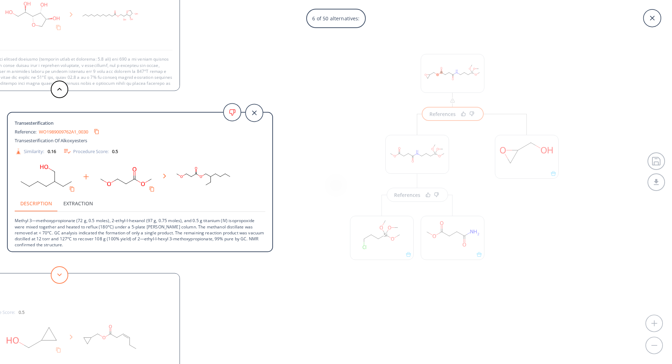
click at [59, 277] on button at bounding box center [60, 275] width 18 height 18
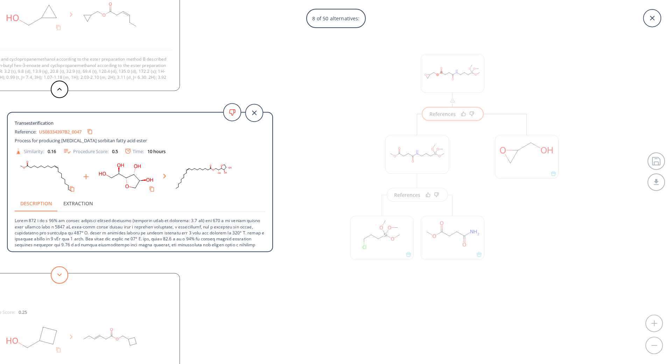
click at [59, 277] on button at bounding box center [60, 275] width 18 height 18
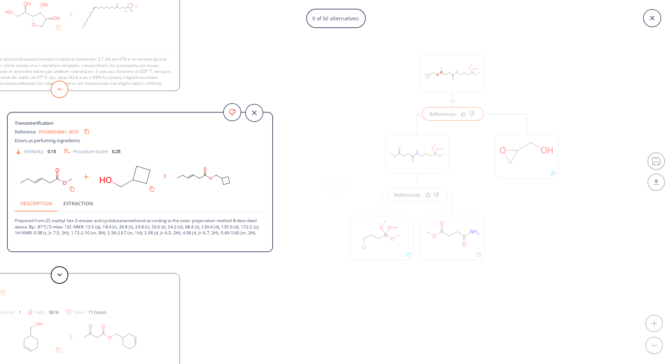
click at [62, 94] on button at bounding box center [60, 90] width 18 height 18
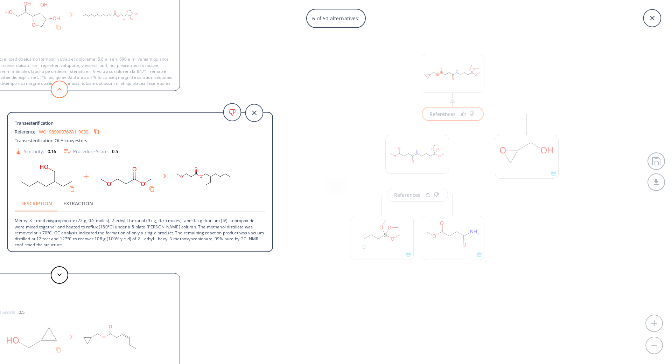
click at [62, 94] on button at bounding box center [60, 90] width 18 height 18
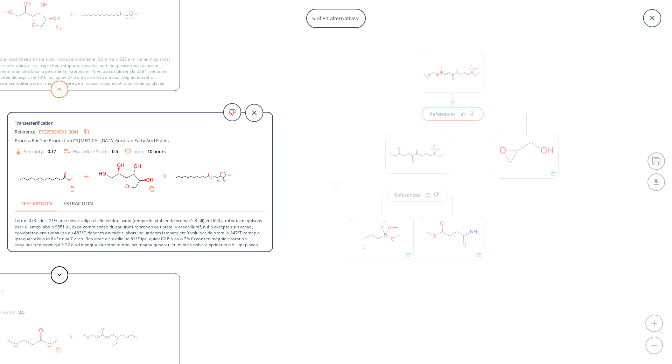
click at [62, 94] on button at bounding box center [60, 90] width 18 height 18
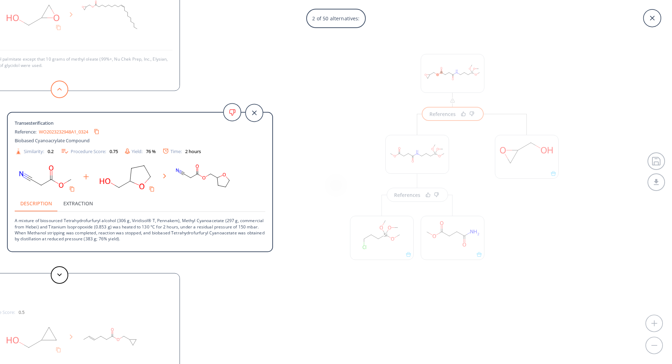
click at [62, 94] on button at bounding box center [60, 90] width 18 height 18
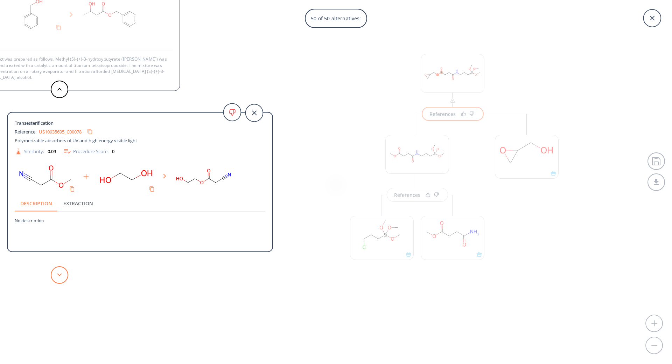
click at [64, 278] on button at bounding box center [60, 275] width 18 height 18
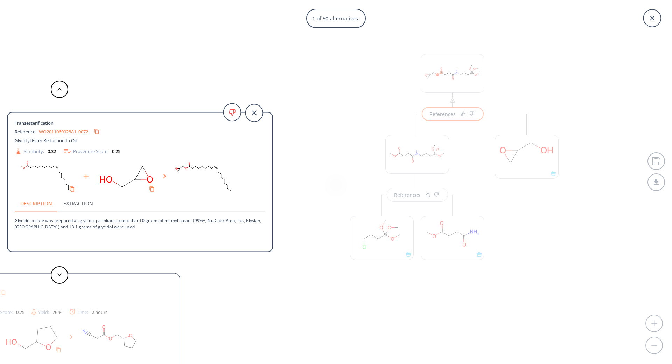
click at [323, 74] on div "1 of 50 alternatives: Transesterification Reference: WO2011069028A1_0072 Glycid…" at bounding box center [336, 182] width 672 height 364
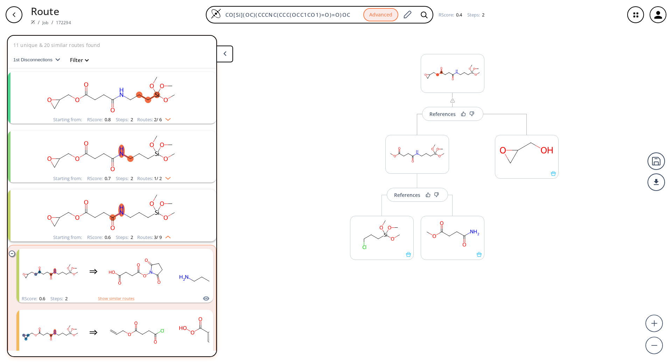
click at [116, 81] on rect "clusters" at bounding box center [112, 94] width 182 height 44
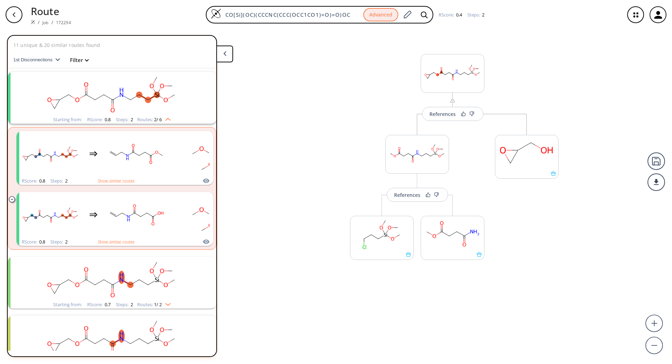
click at [123, 268] on rect "clusters" at bounding box center [112, 279] width 182 height 44
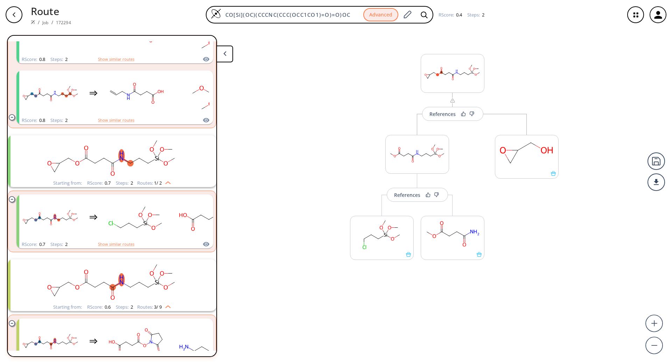
scroll to position [128, 0]
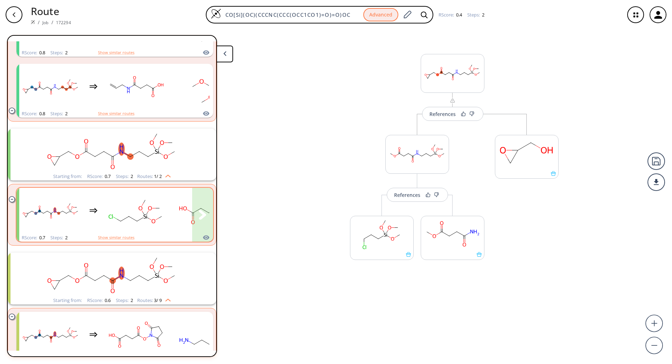
click at [124, 207] on rect "clusters" at bounding box center [136, 211] width 63 height 44
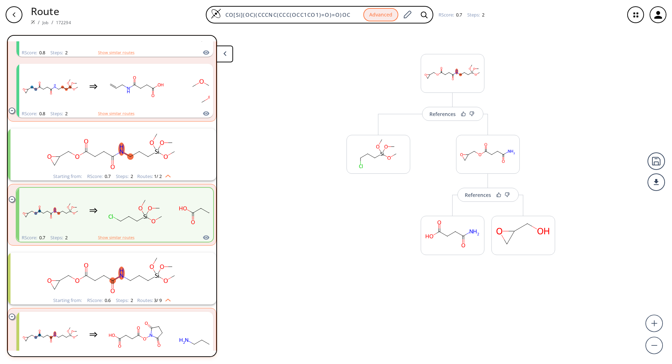
click at [139, 287] on rect "clusters" at bounding box center [112, 274] width 182 height 44
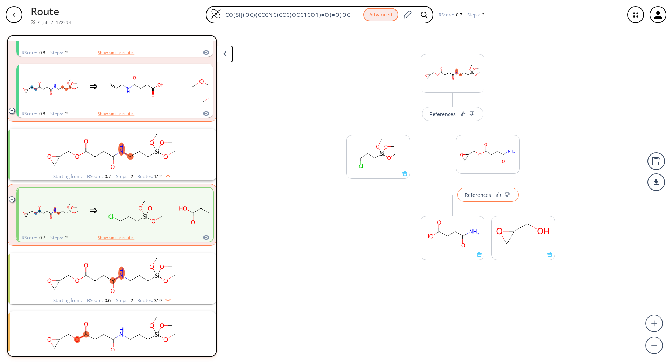
click at [477, 195] on div "References" at bounding box center [478, 195] width 26 height 5
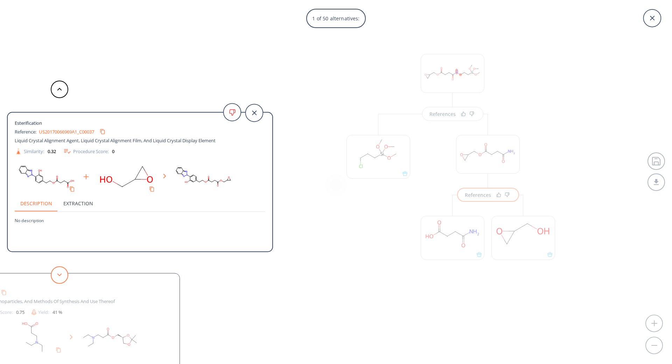
click at [60, 277] on button at bounding box center [60, 275] width 18 height 18
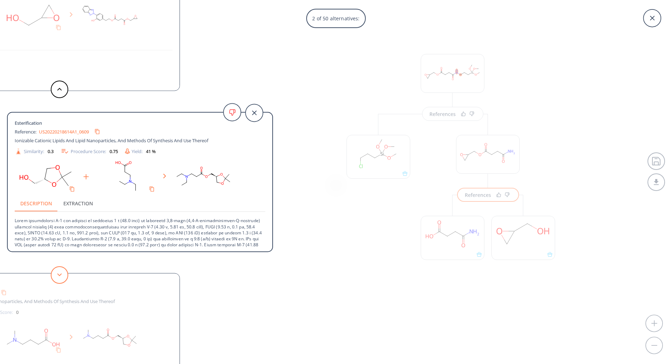
click at [60, 277] on button at bounding box center [60, 275] width 18 height 18
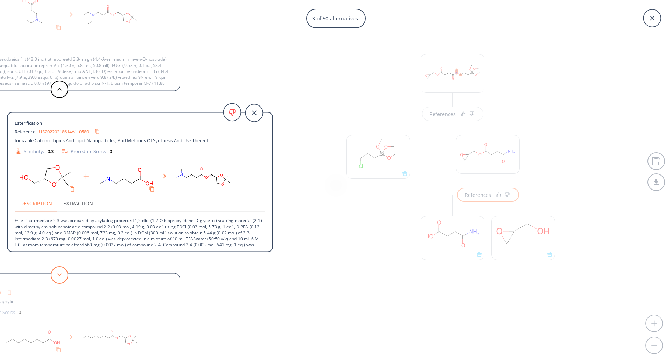
click at [60, 277] on button at bounding box center [60, 275] width 18 height 18
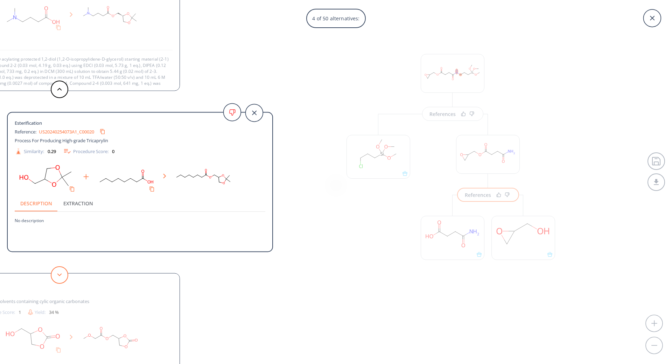
click at [60, 276] on button at bounding box center [60, 275] width 18 height 18
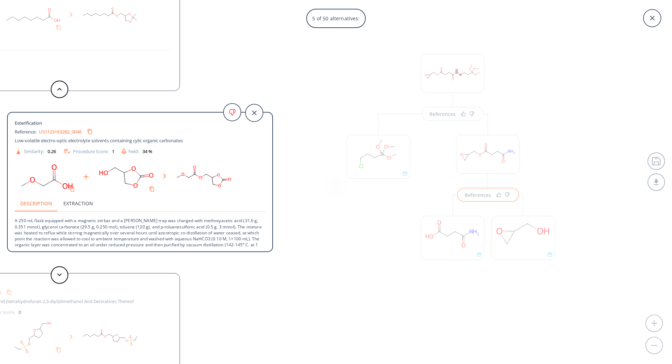
click at [305, 279] on div "5 of 50 alternatives: Esterification Reference: US20170066969A1_C00037 Liquid C…" at bounding box center [336, 182] width 672 height 364
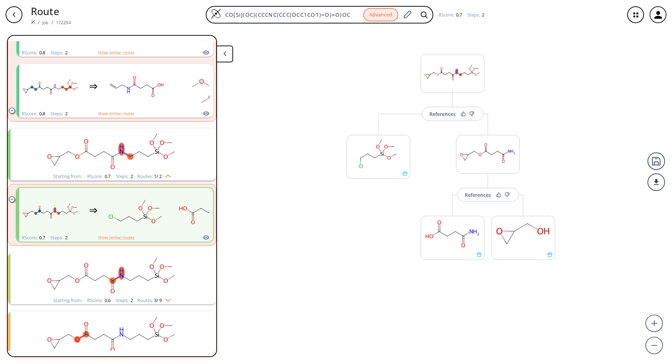
click at [124, 261] on rect "clusters" at bounding box center [112, 274] width 182 height 44
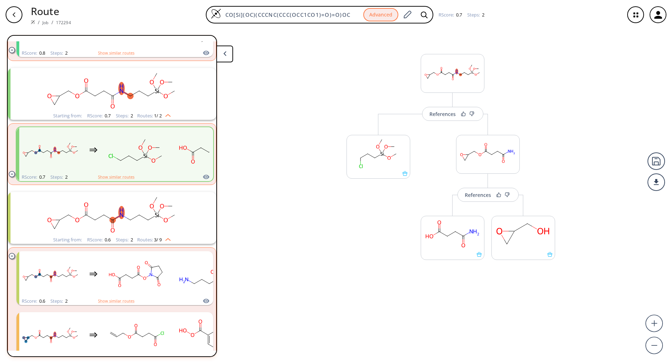
scroll to position [189, 0]
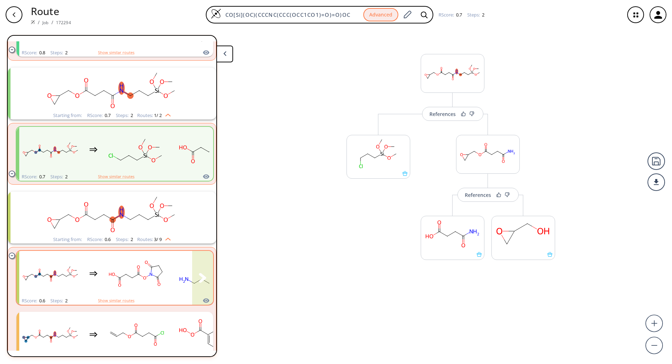
click at [125, 273] on ellipse "clusters" at bounding box center [126, 274] width 4 height 4
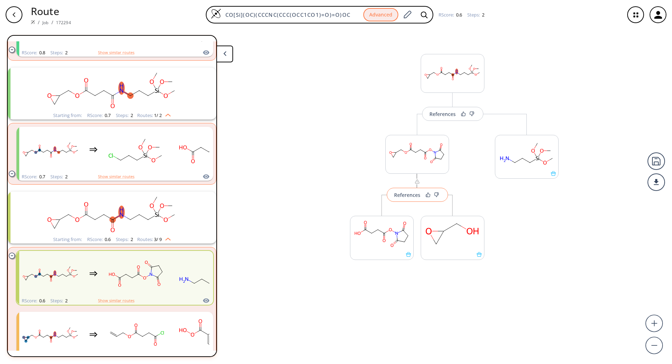
click at [411, 195] on div "References" at bounding box center [407, 195] width 26 height 5
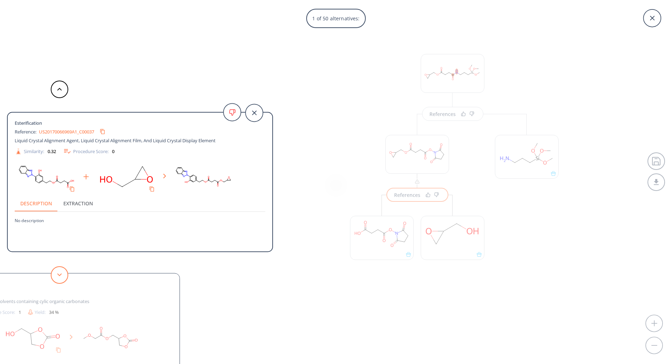
click at [58, 272] on button at bounding box center [60, 275] width 18 height 18
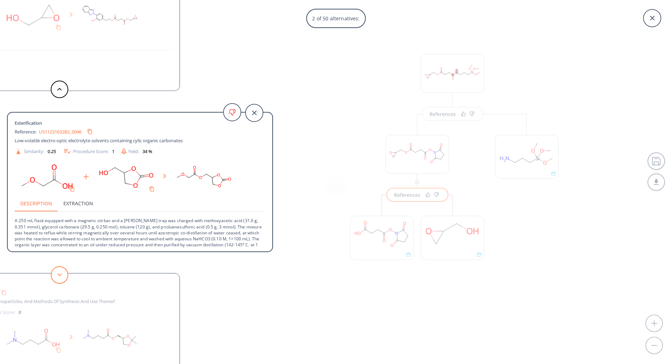
click at [58, 272] on button at bounding box center [60, 275] width 18 height 18
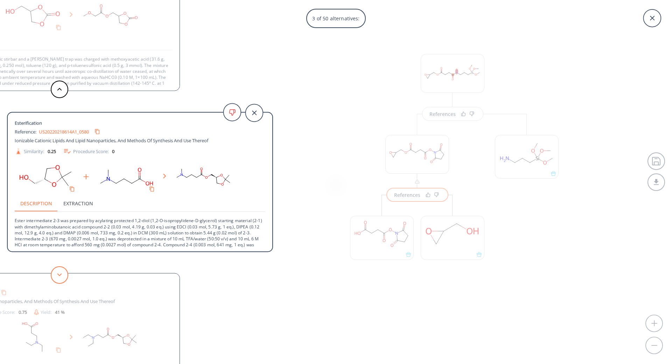
click at [58, 272] on button at bounding box center [60, 275] width 18 height 18
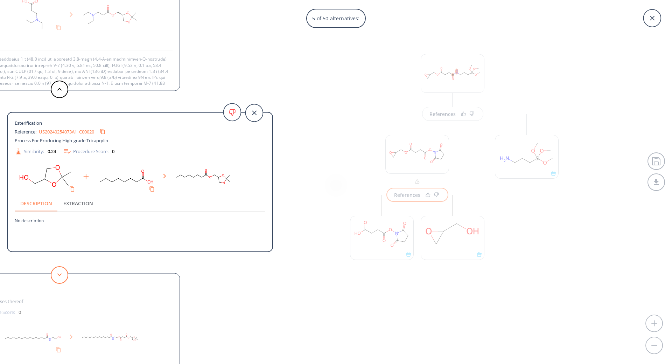
click at [58, 272] on button at bounding box center [60, 275] width 18 height 18
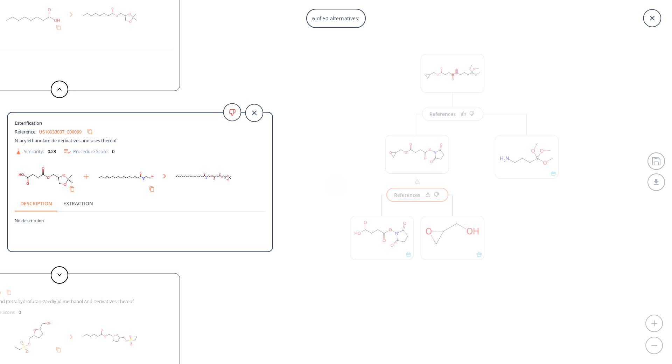
click at [363, 310] on div "6 of 50 alternatives: Esterification Reference: US20170066969A1_C00037 Liquid C…" at bounding box center [336, 182] width 672 height 364
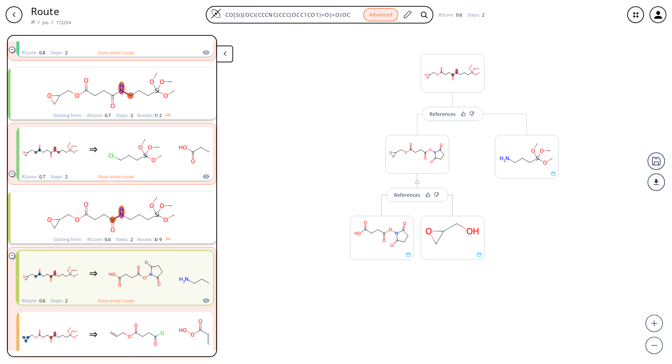
click at [269, 120] on div "References More routes from here References More routes from here More routes f…" at bounding box center [336, 193] width 672 height 329
click at [334, 178] on div "References More routes from here References More routes from here More routes f…" at bounding box center [336, 193] width 672 height 329
click at [229, 60] on button at bounding box center [224, 54] width 17 height 17
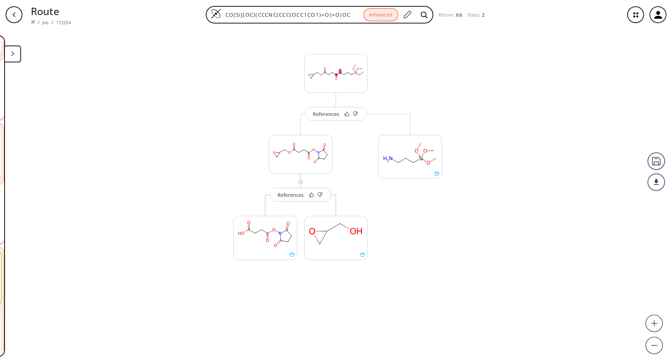
click at [16, 62] on button at bounding box center [12, 54] width 17 height 17
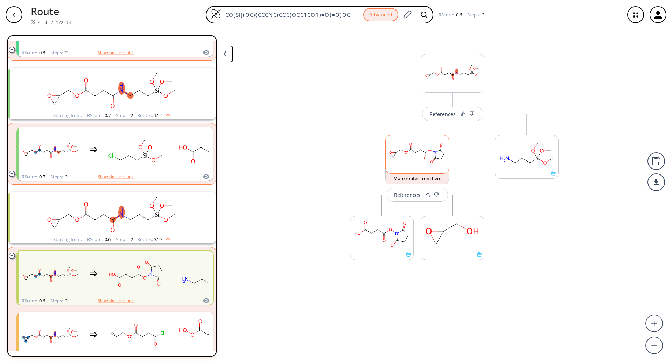
click at [423, 158] on rect at bounding box center [417, 153] width 63 height 36
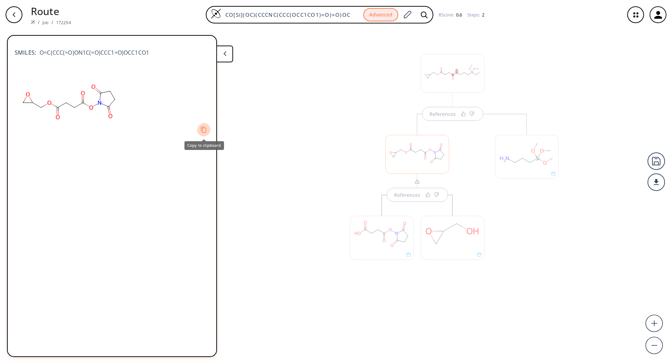
click at [204, 130] on icon "Copy to clipboard" at bounding box center [203, 129] width 7 height 7
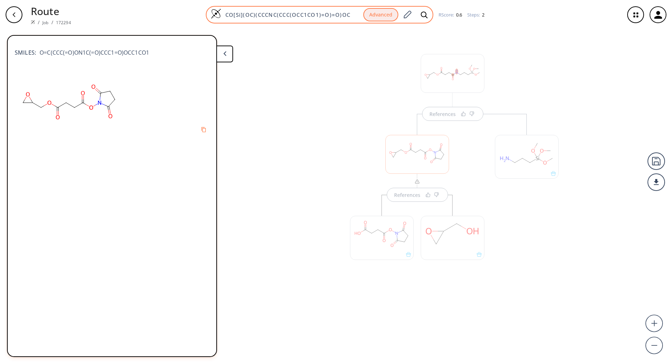
click at [319, 17] on input "CO[Si](OC)(CCCNC(CCC(OCC1CO1)=O)=O)OC" at bounding box center [292, 14] width 142 height 7
paste input "O=C(CCC(=O)ON1C(=O)CCC1=O)OCC1CO1"
type input "O=C(CCC(=O)ON1C(=O)CCC1=O)OCC1CO1"
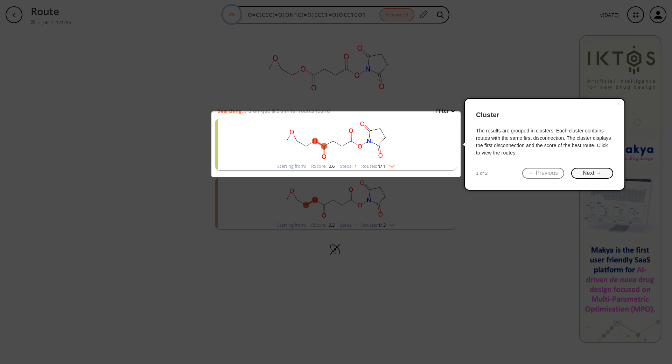
click at [592, 170] on button "Next →" at bounding box center [592, 173] width 42 height 11
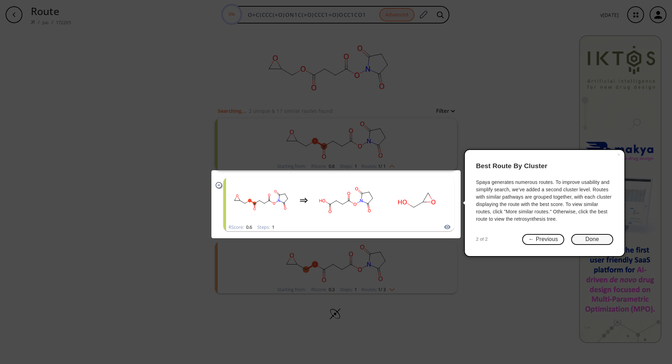
click at [581, 238] on button "Done" at bounding box center [592, 239] width 42 height 11
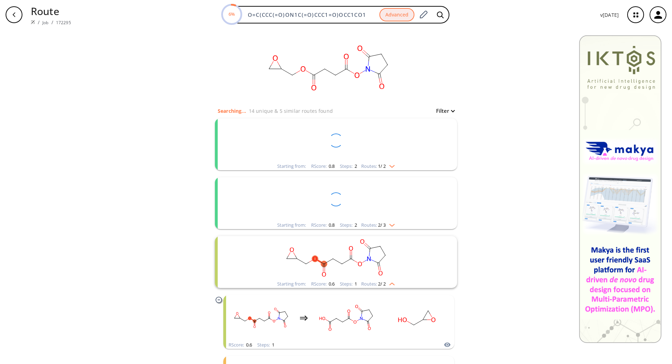
scroll to position [51, 0]
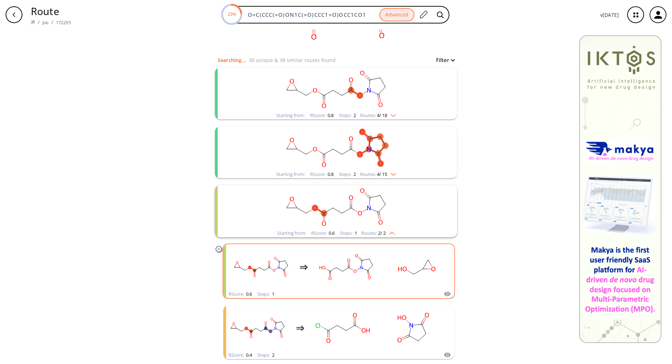
click at [368, 262] on rect "clusters" at bounding box center [346, 267] width 63 height 44
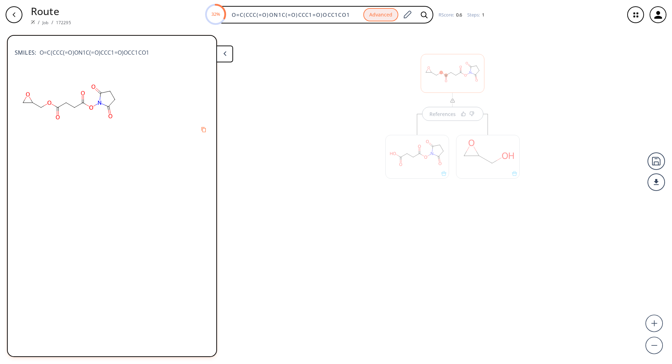
click at [420, 155] on div at bounding box center [417, 157] width 64 height 44
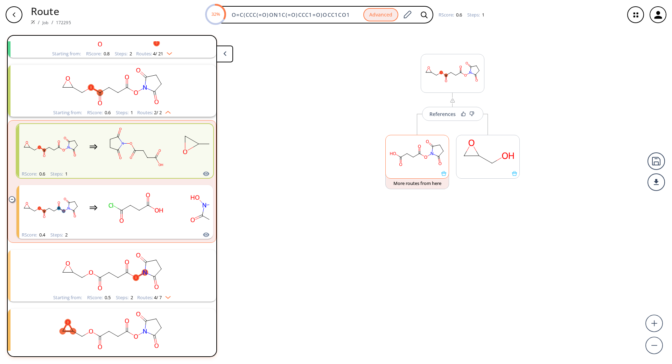
scroll to position [133, 0]
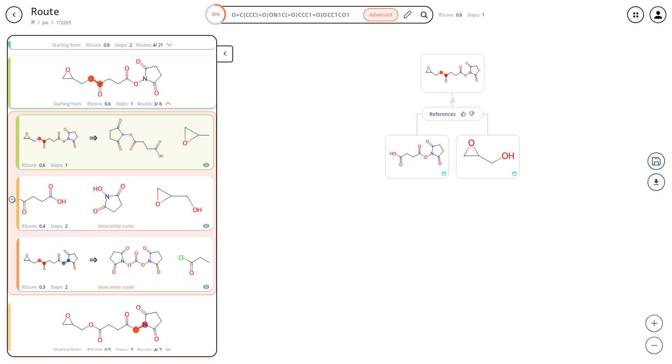
click at [157, 306] on rect "clusters" at bounding box center [112, 324] width 182 height 44
click at [185, 336] on rect "clusters" at bounding box center [112, 324] width 182 height 44
click at [418, 170] on rect at bounding box center [417, 153] width 63 height 36
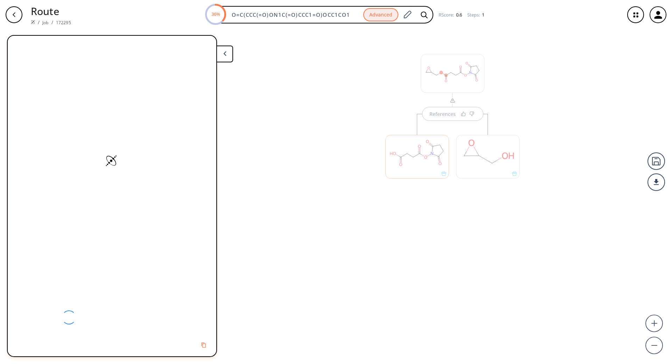
scroll to position [0, 0]
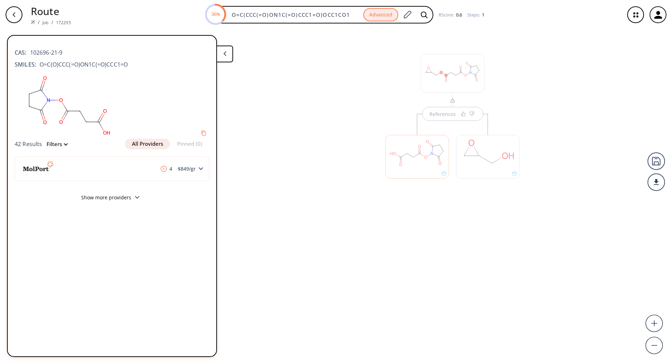
click at [283, 137] on div "References" at bounding box center [336, 193] width 672 height 329
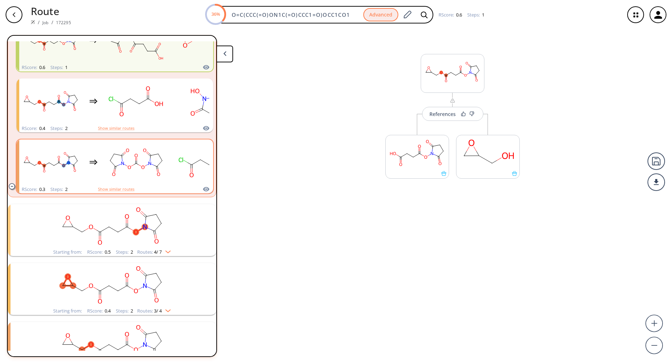
scroll to position [330, 0]
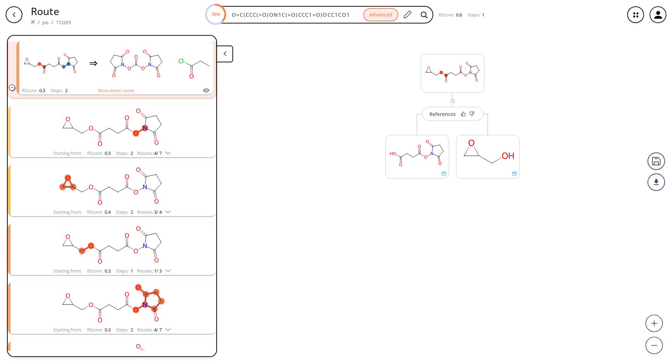
click at [173, 187] on rect "clusters" at bounding box center [112, 186] width 182 height 44
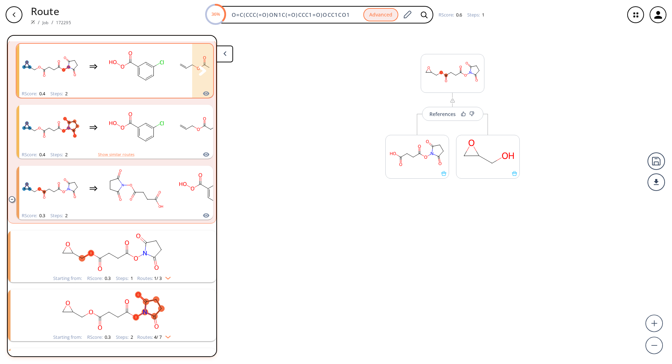
scroll to position [510, 0]
click at [170, 261] on rect "clusters" at bounding box center [112, 251] width 182 height 44
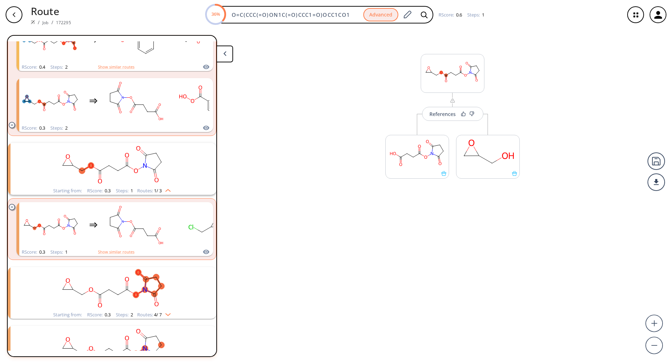
scroll to position [597, 0]
click at [167, 242] on rect "clusters" at bounding box center [136, 225] width 63 height 44
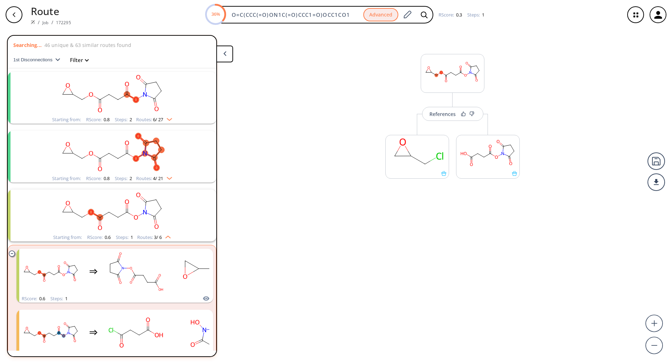
click at [168, 96] on rect "clusters" at bounding box center [112, 94] width 182 height 44
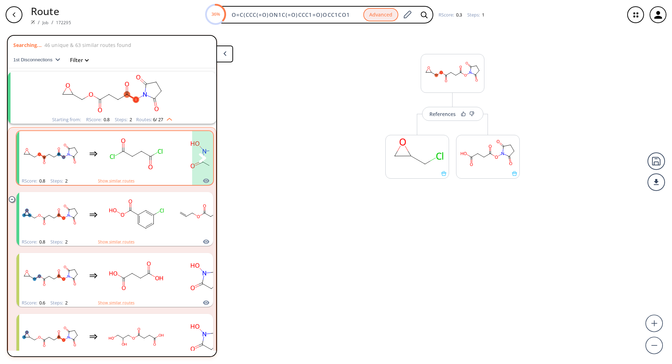
click at [160, 170] on rect "clusters" at bounding box center [136, 154] width 63 height 44
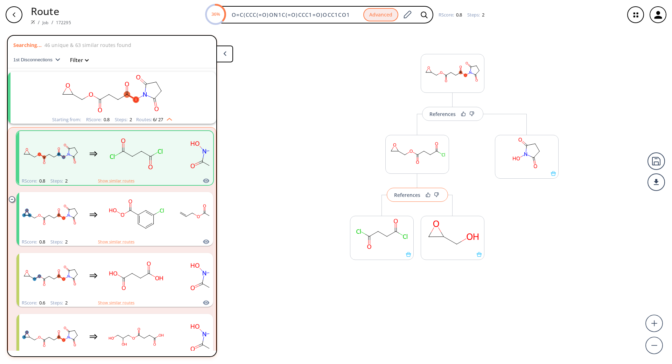
click at [409, 194] on div "References" at bounding box center [407, 195] width 26 height 5
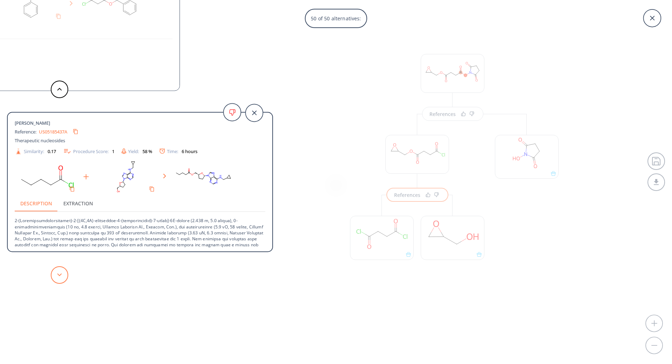
click at [57, 268] on button at bounding box center [60, 275] width 18 height 18
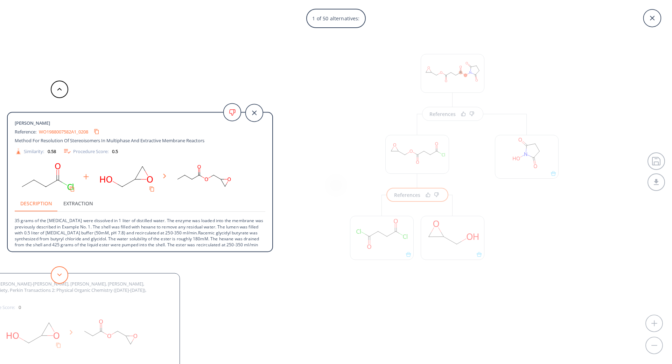
click at [57, 268] on button at bounding box center [60, 275] width 18 height 18
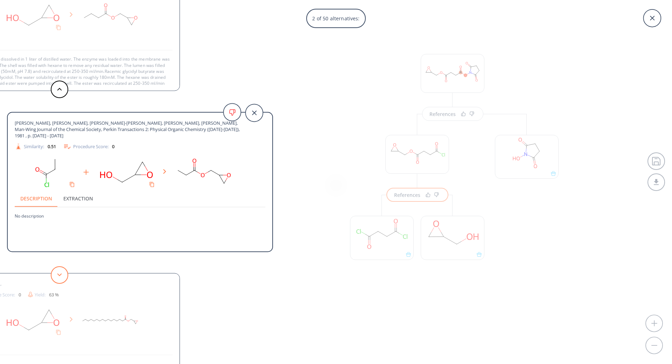
click at [57, 268] on button at bounding box center [60, 275] width 18 height 18
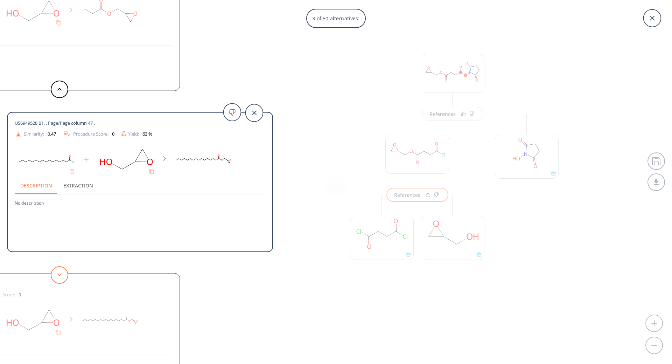
click at [57, 268] on button at bounding box center [60, 275] width 18 height 18
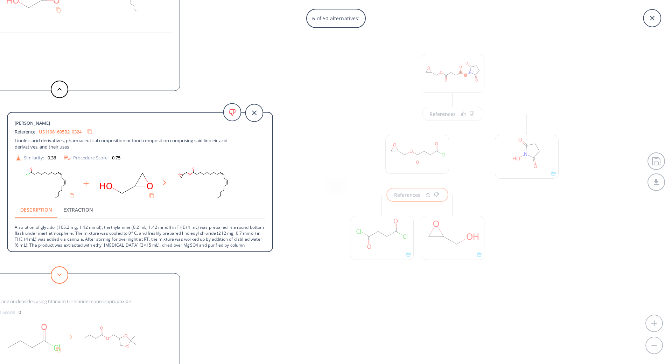
click at [57, 268] on button at bounding box center [60, 275] width 18 height 18
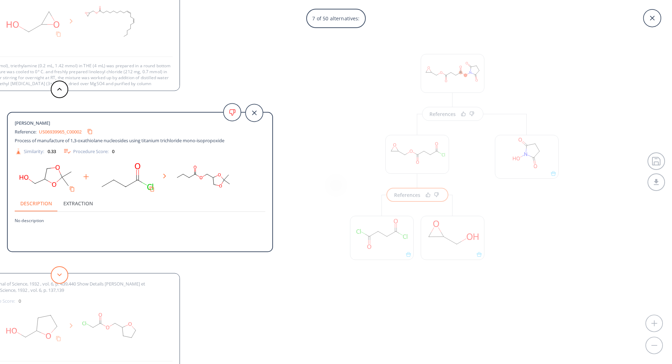
click at [57, 268] on button at bounding box center [60, 275] width 18 height 18
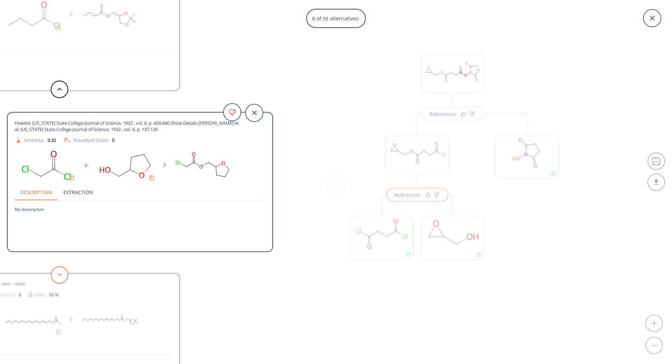
click at [63, 273] on button at bounding box center [60, 275] width 18 height 18
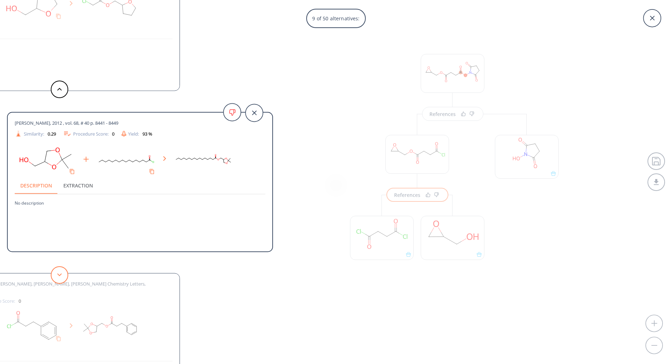
click at [61, 274] on polygon at bounding box center [59, 274] width 5 height 3
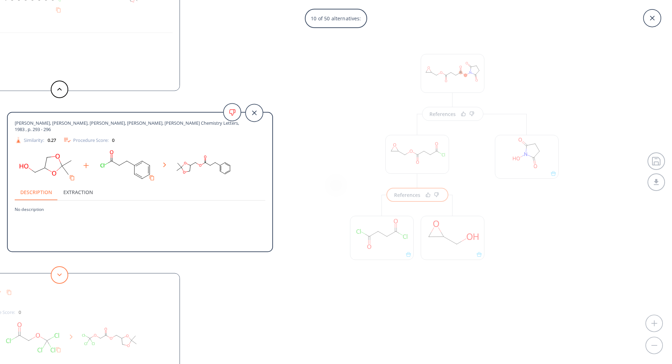
click at [61, 274] on polygon at bounding box center [59, 274] width 5 height 3
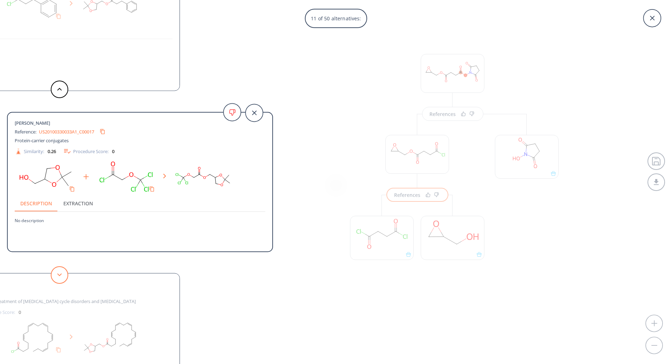
click at [61, 274] on polygon at bounding box center [59, 274] width 5 height 3
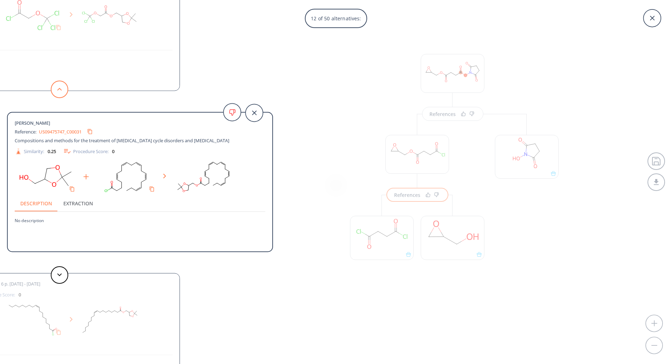
click at [58, 88] on icon at bounding box center [59, 89] width 5 height 3
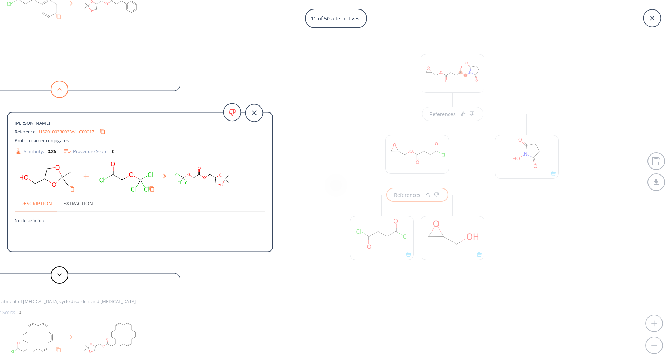
click at [62, 93] on button at bounding box center [60, 90] width 18 height 18
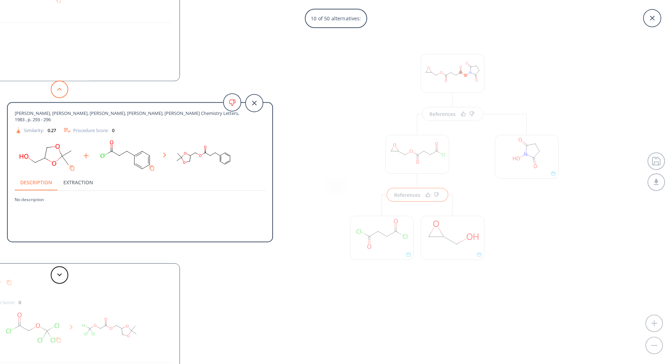
click at [62, 93] on button at bounding box center [60, 90] width 18 height 18
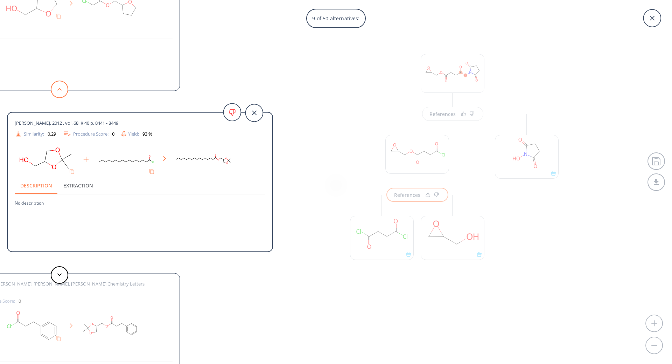
click at [62, 93] on button at bounding box center [60, 90] width 18 height 18
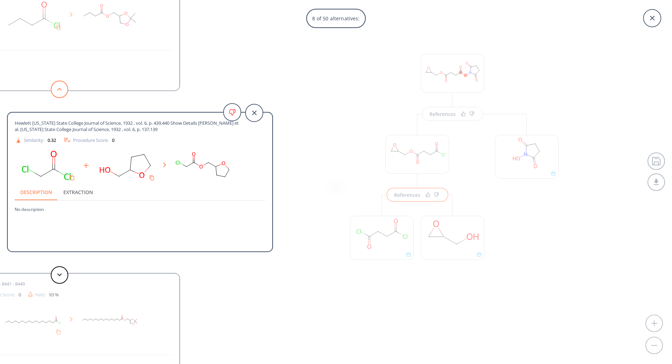
click at [62, 93] on button at bounding box center [60, 90] width 18 height 18
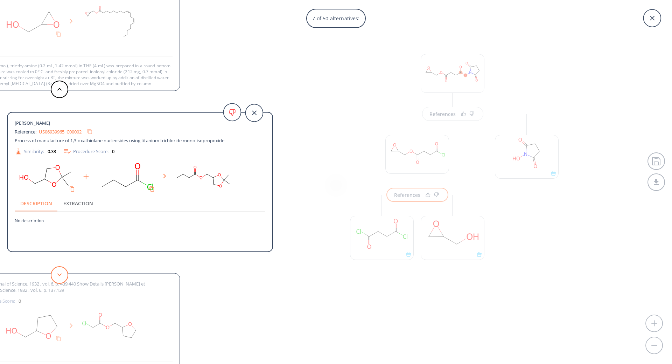
click at [54, 271] on button at bounding box center [60, 275] width 18 height 18
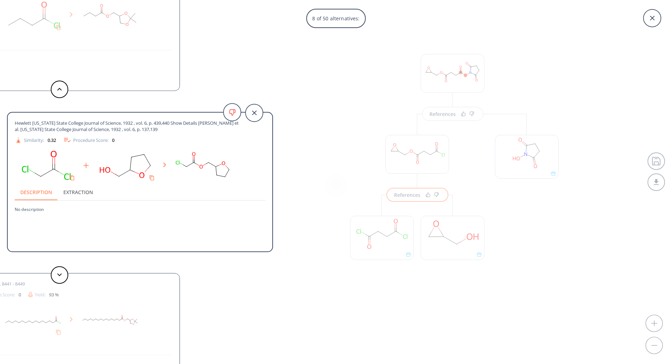
click at [44, 163] on rect at bounding box center [46, 166] width 63 height 36
click at [55, 159] on icon at bounding box center [55, 161] width 0 height 6
click at [72, 186] on button "Extraction" at bounding box center [78, 191] width 41 height 17
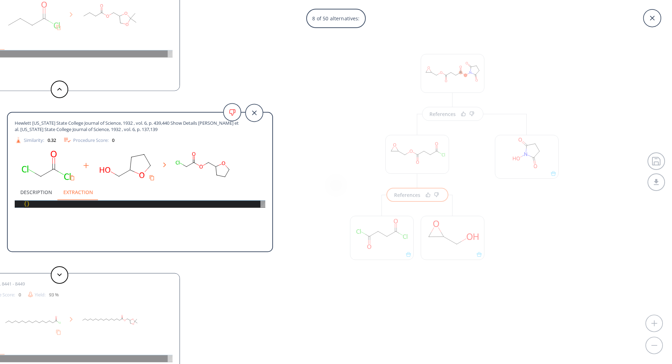
click at [36, 189] on button "Description" at bounding box center [36, 191] width 43 height 17
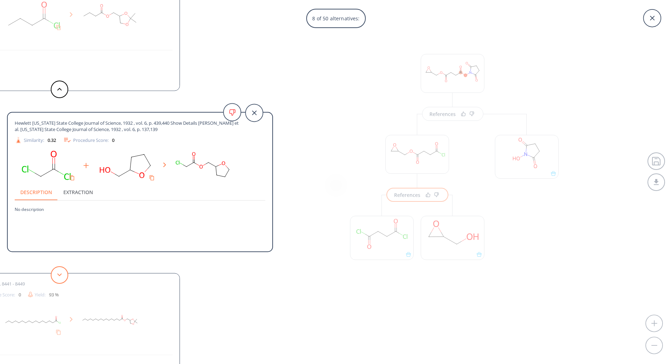
click at [64, 278] on button at bounding box center [60, 275] width 18 height 18
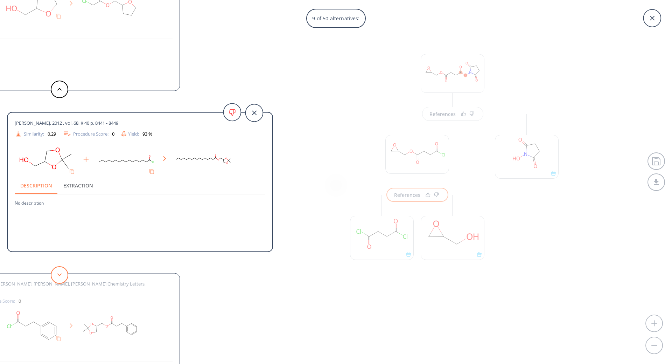
click at [64, 278] on button at bounding box center [60, 275] width 18 height 18
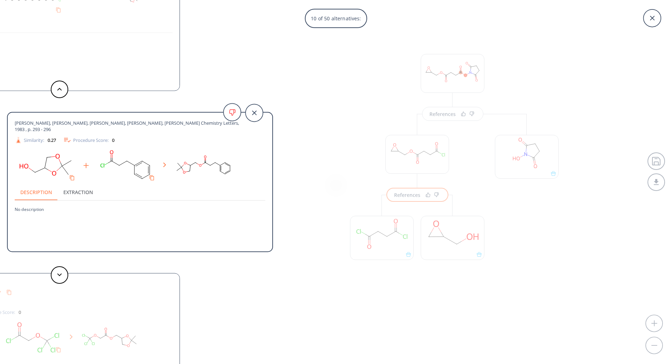
click at [300, 252] on div "10 of 50 alternatives: [PERSON_NAME] Reference: WO1988007582A1_0208 Method For …" at bounding box center [336, 182] width 672 height 364
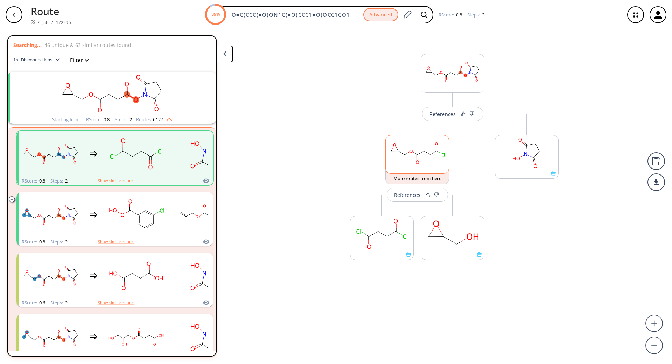
click at [426, 163] on rect at bounding box center [417, 153] width 63 height 36
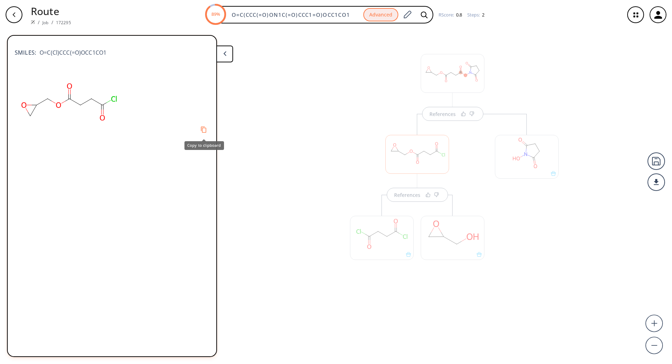
click at [204, 132] on icon "Copy to clipboard" at bounding box center [203, 129] width 7 height 7
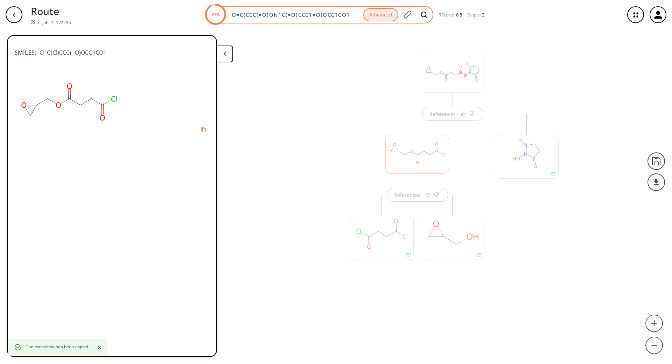
click at [321, 15] on input "O=C(CCC(=O)ON1C(=O)CCC1=O)OCC1CO1" at bounding box center [296, 14] width 136 height 7
paste input "l)CCC("
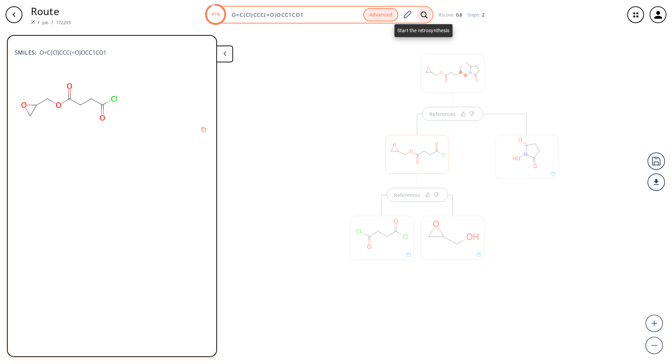
type input "O=C(Cl)CCC(=O)OCC1CO1"
click at [427, 16] on div at bounding box center [424, 14] width 15 height 15
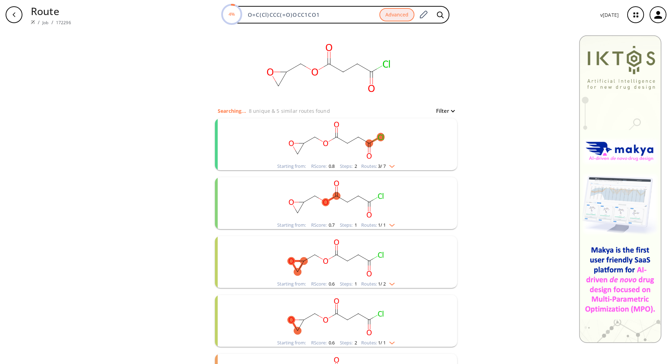
click at [428, 146] on div "Starting from: RScore : 0.8 Steps : 2 Routes: 3 / 7" at bounding box center [336, 144] width 242 height 52
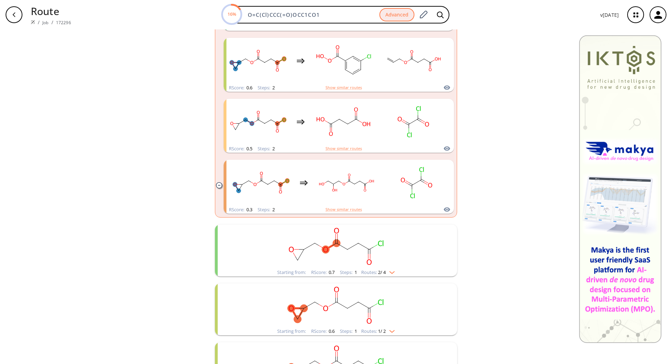
scroll to position [331, 0]
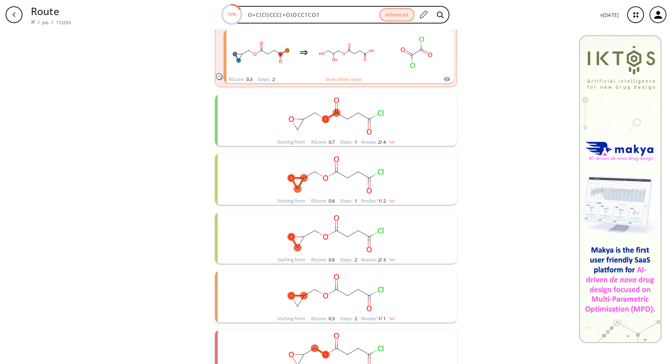
click at [419, 120] on rect "clusters" at bounding box center [336, 116] width 182 height 44
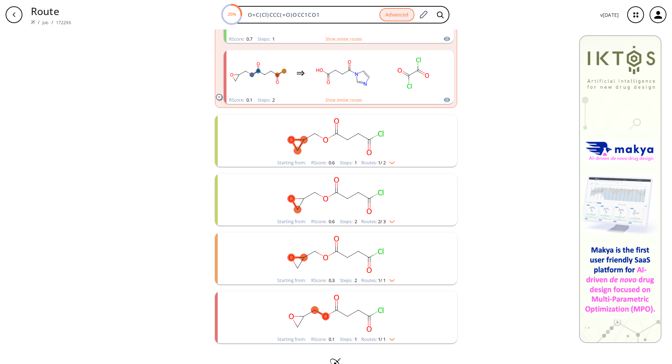
scroll to position [496, 0]
click at [392, 121] on rect "clusters" at bounding box center [336, 136] width 182 height 44
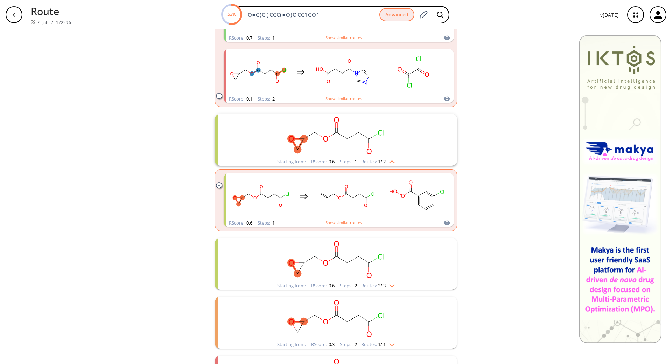
click at [410, 259] on rect "clusters" at bounding box center [336, 260] width 182 height 44
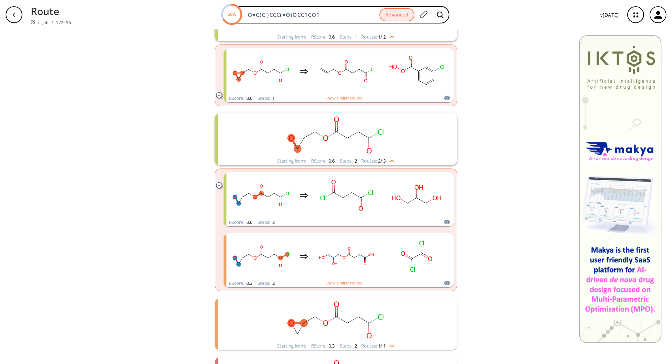
scroll to position [621, 0]
click at [384, 312] on rect "clusters" at bounding box center [336, 320] width 182 height 44
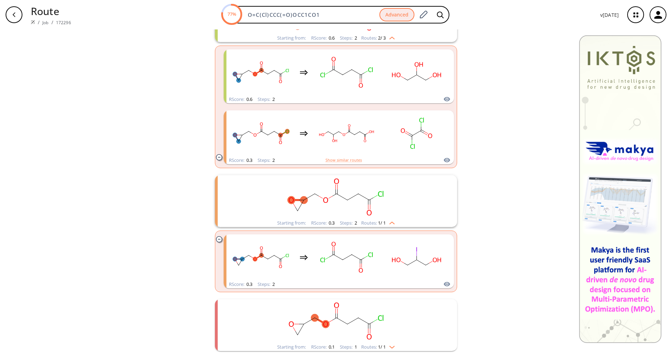
scroll to position [769, 0]
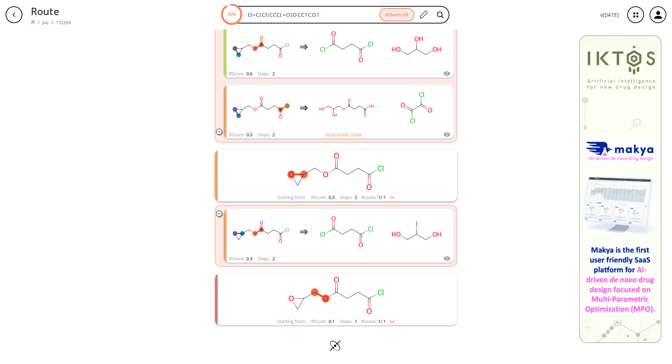
click at [407, 283] on rect "clusters" at bounding box center [336, 295] width 182 height 44
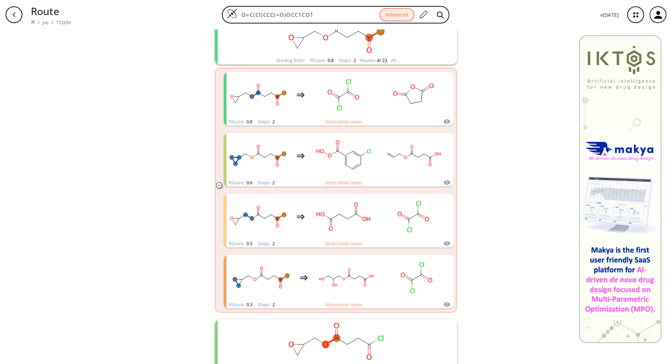
scroll to position [0, 0]
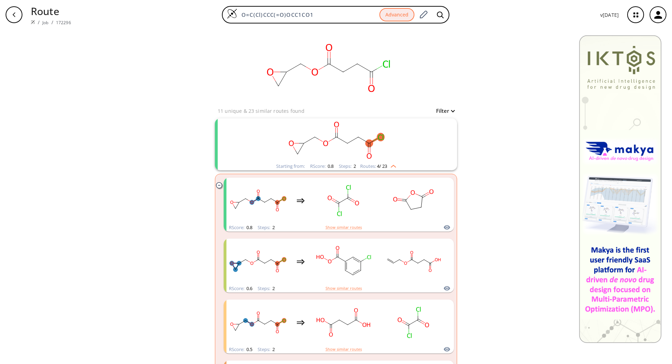
click at [406, 137] on rect "clusters" at bounding box center [336, 140] width 182 height 44
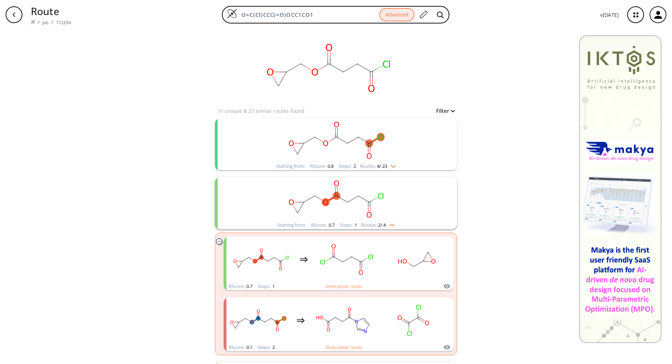
click at [406, 137] on rect "clusters" at bounding box center [336, 140] width 182 height 44
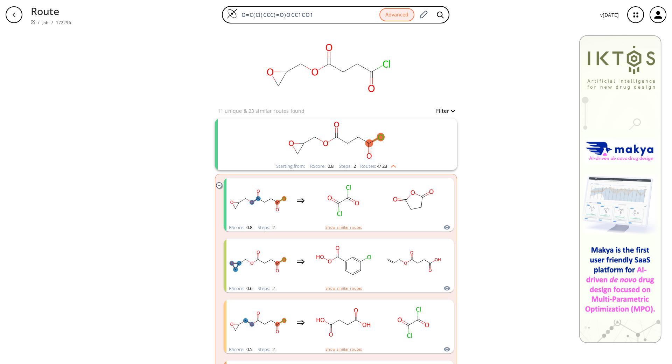
scroll to position [50, 0]
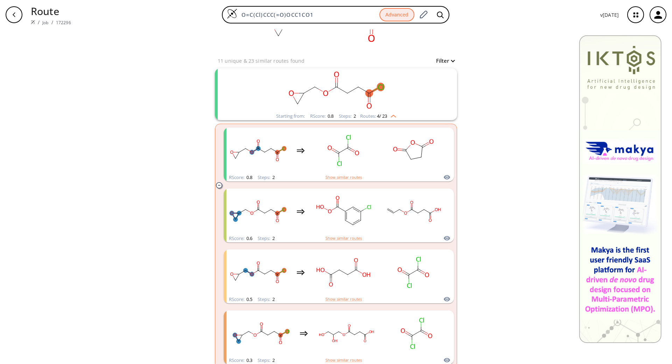
click at [11, 20] on div "button" at bounding box center [14, 14] width 17 height 17
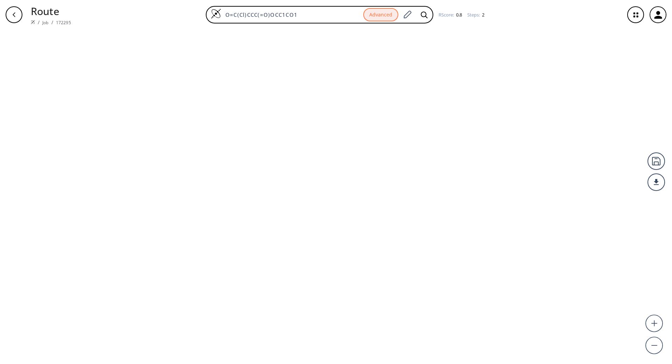
type input "O=C(CCC(=O)ON1C(=O)CCC1=O)OCC1CO1"
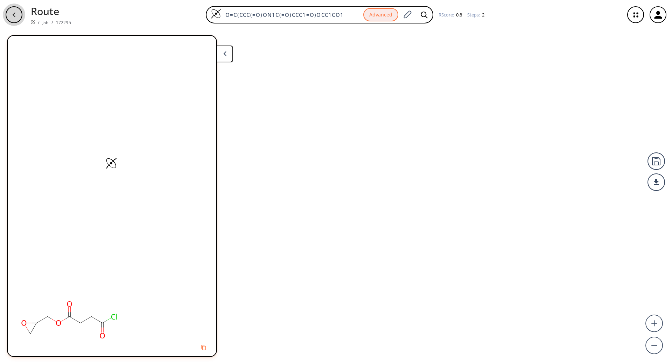
click at [11, 20] on div "button" at bounding box center [14, 14] width 17 height 17
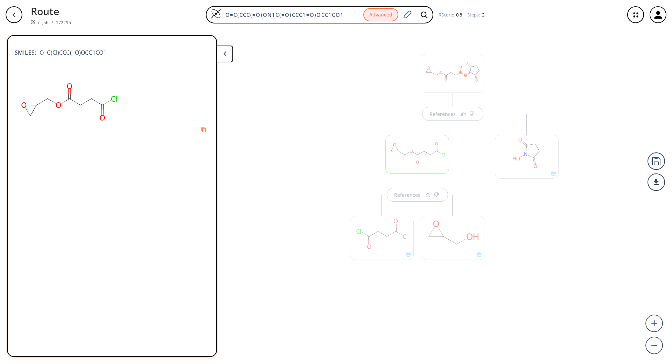
click at [11, 20] on div "button" at bounding box center [14, 14] width 17 height 17
click at [337, 201] on div "References" at bounding box center [336, 193] width 672 height 329
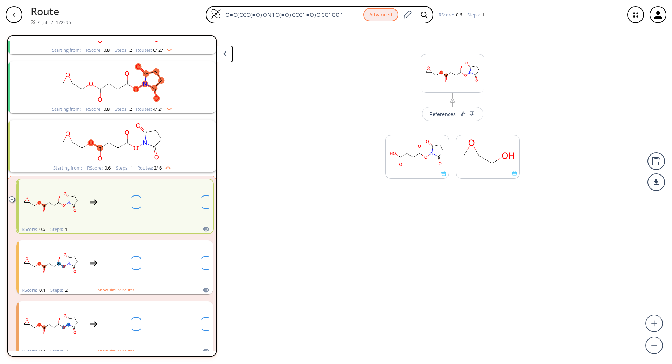
scroll to position [133, 0]
